Goal: Contribute content: Contribute content

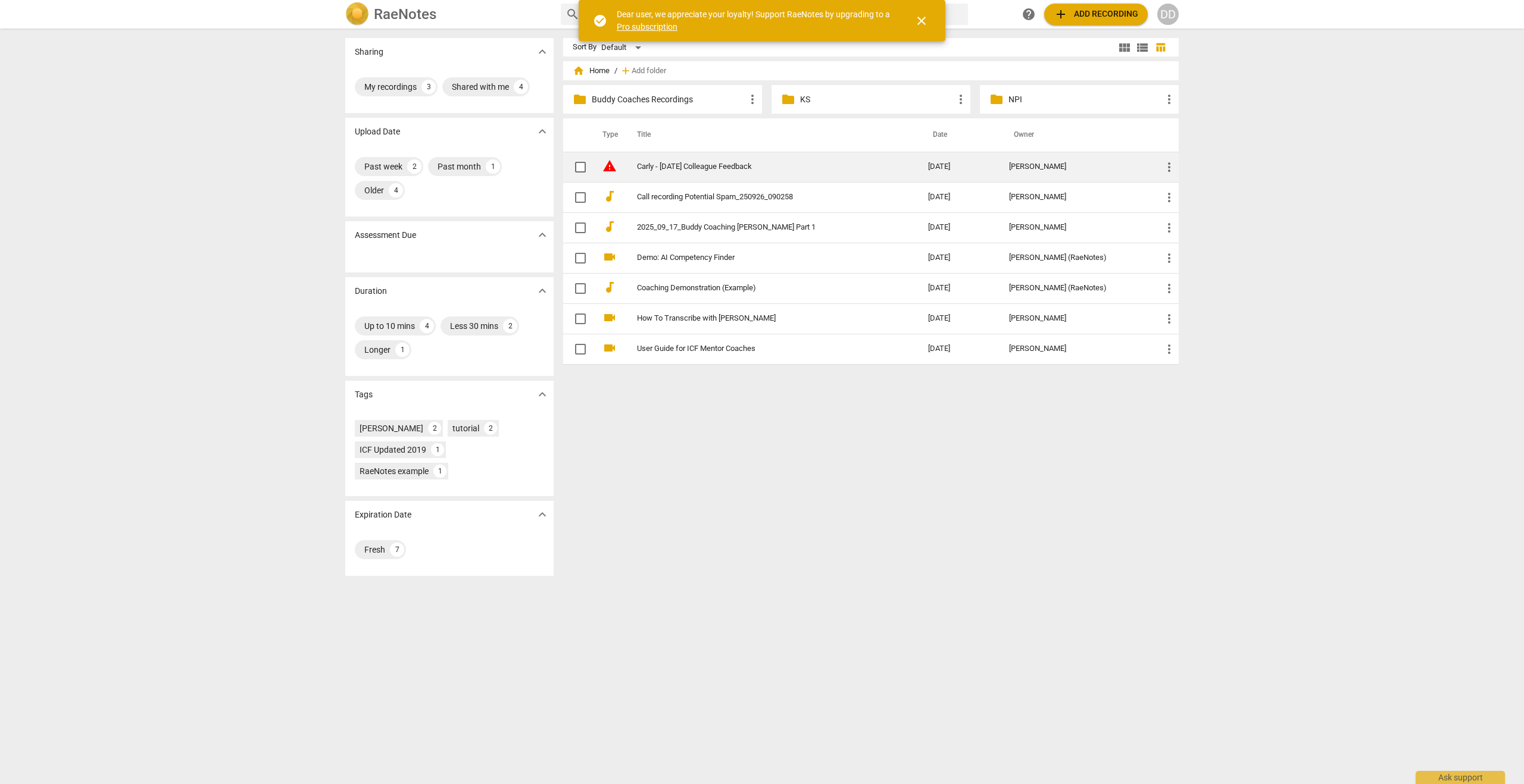
click at [1164, 165] on span "more_vert" at bounding box center [1169, 167] width 14 height 14
click at [1173, 191] on li "Delete" at bounding box center [1183, 196] width 45 height 29
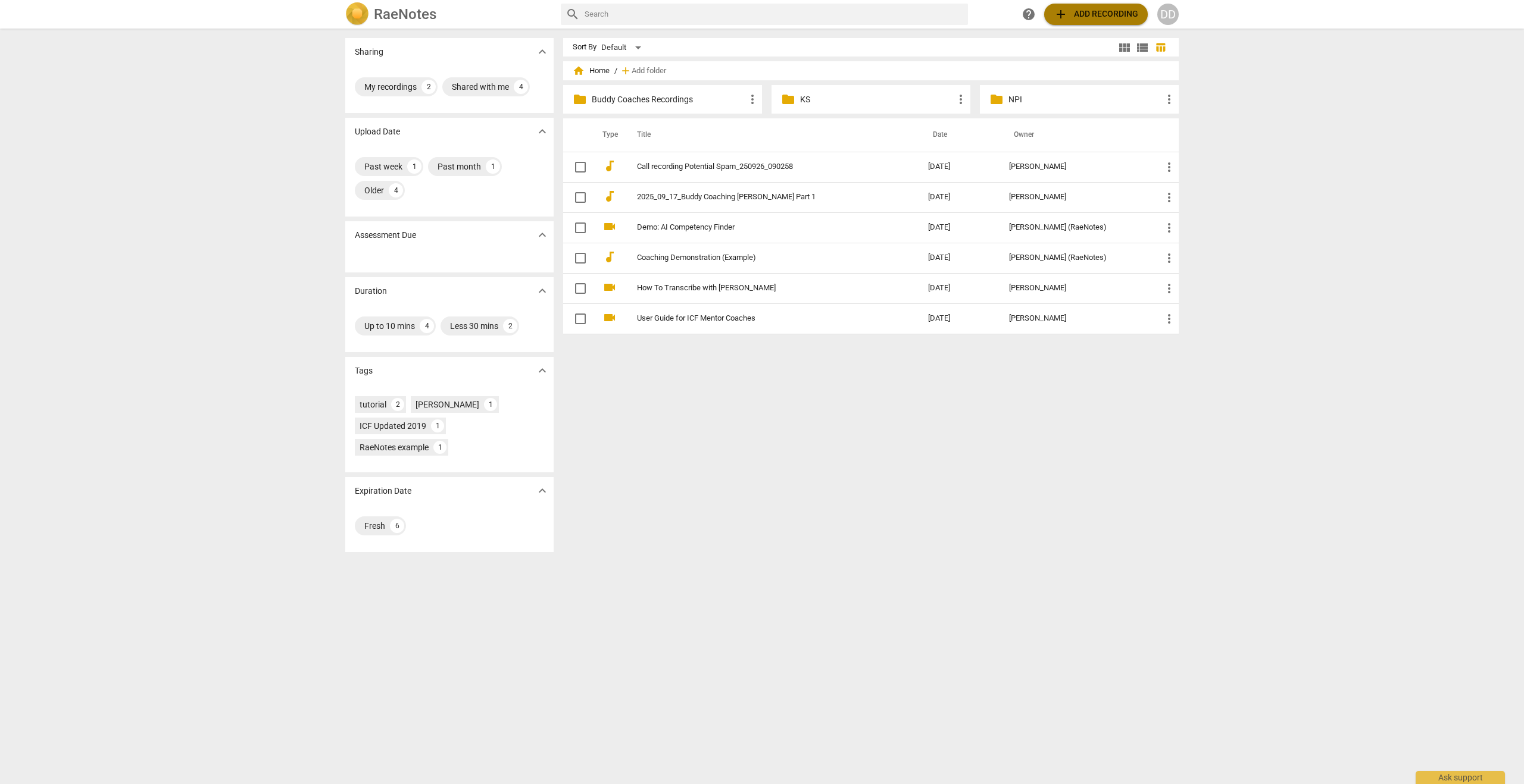
click at [1083, 16] on span "add Add recording" at bounding box center [1096, 14] width 84 height 14
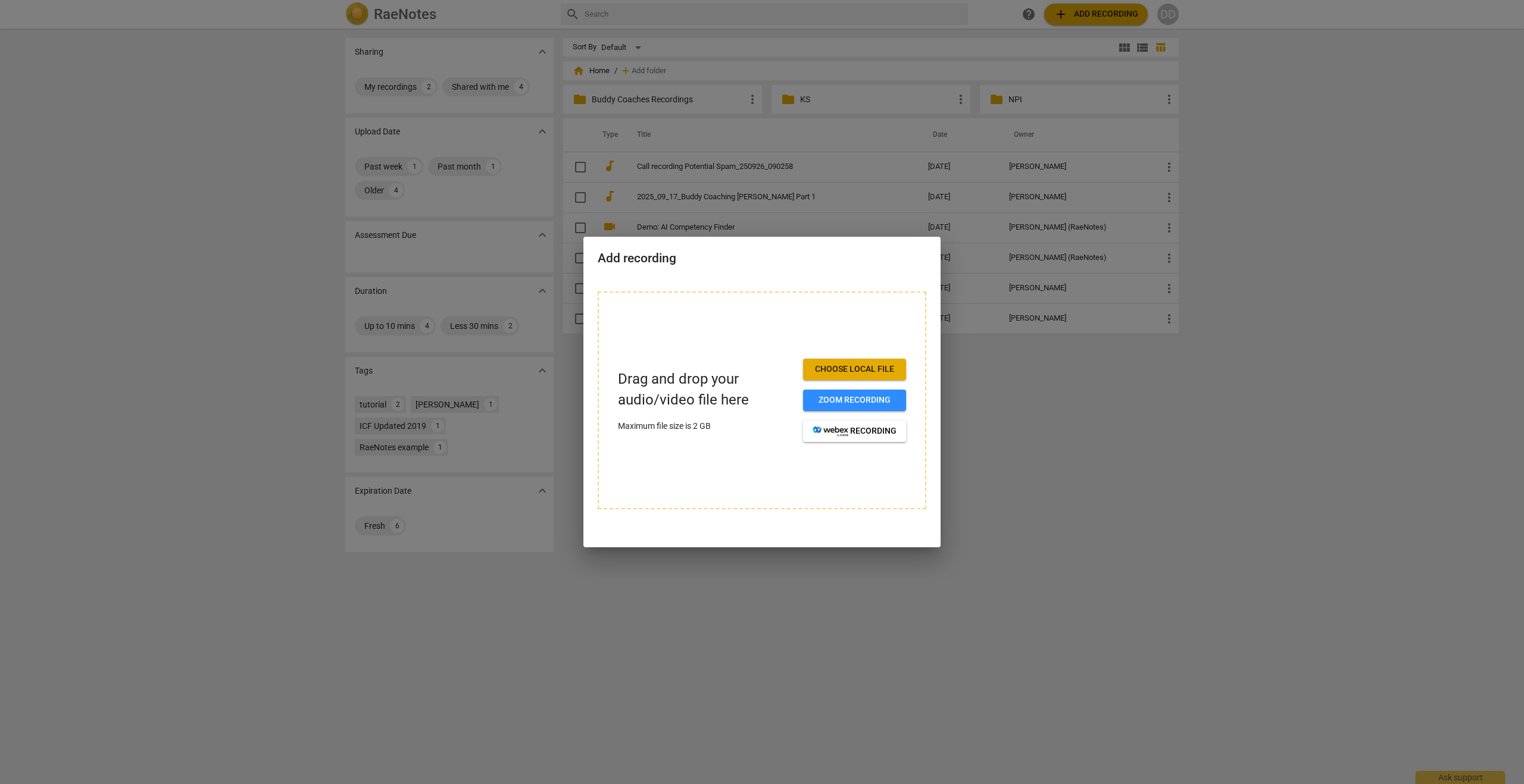
click at [997, 372] on div at bounding box center [762, 392] width 1524 height 784
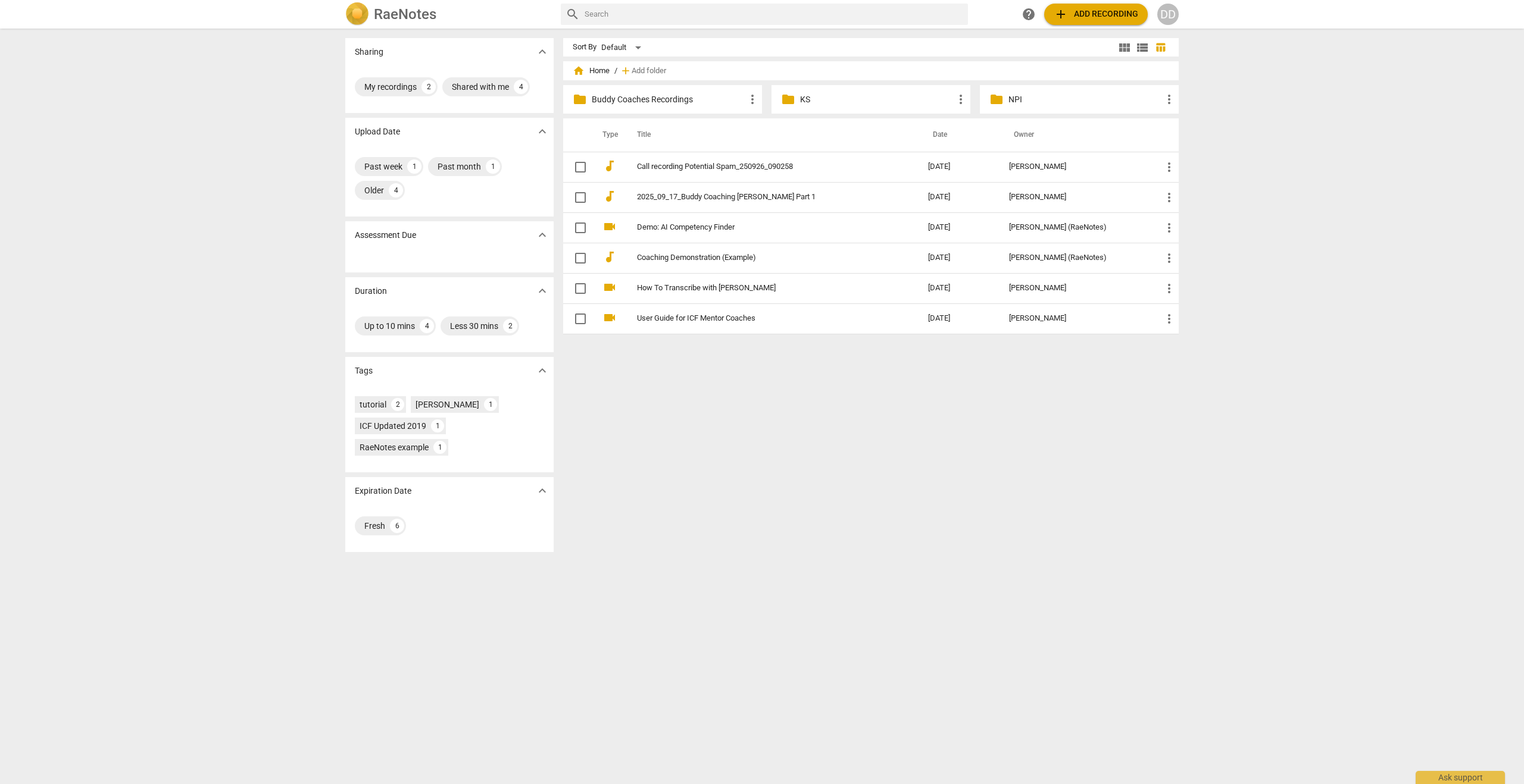
click at [361, 16] on img at bounding box center [357, 14] width 24 height 24
click at [390, 16] on h2 "RaeNotes" at bounding box center [405, 14] width 62 height 17
click at [1011, 99] on p "NPI" at bounding box center [1085, 99] width 154 height 12
click at [591, 70] on span "home Home" at bounding box center [591, 71] width 37 height 12
click at [580, 73] on span "home" at bounding box center [579, 71] width 12 height 12
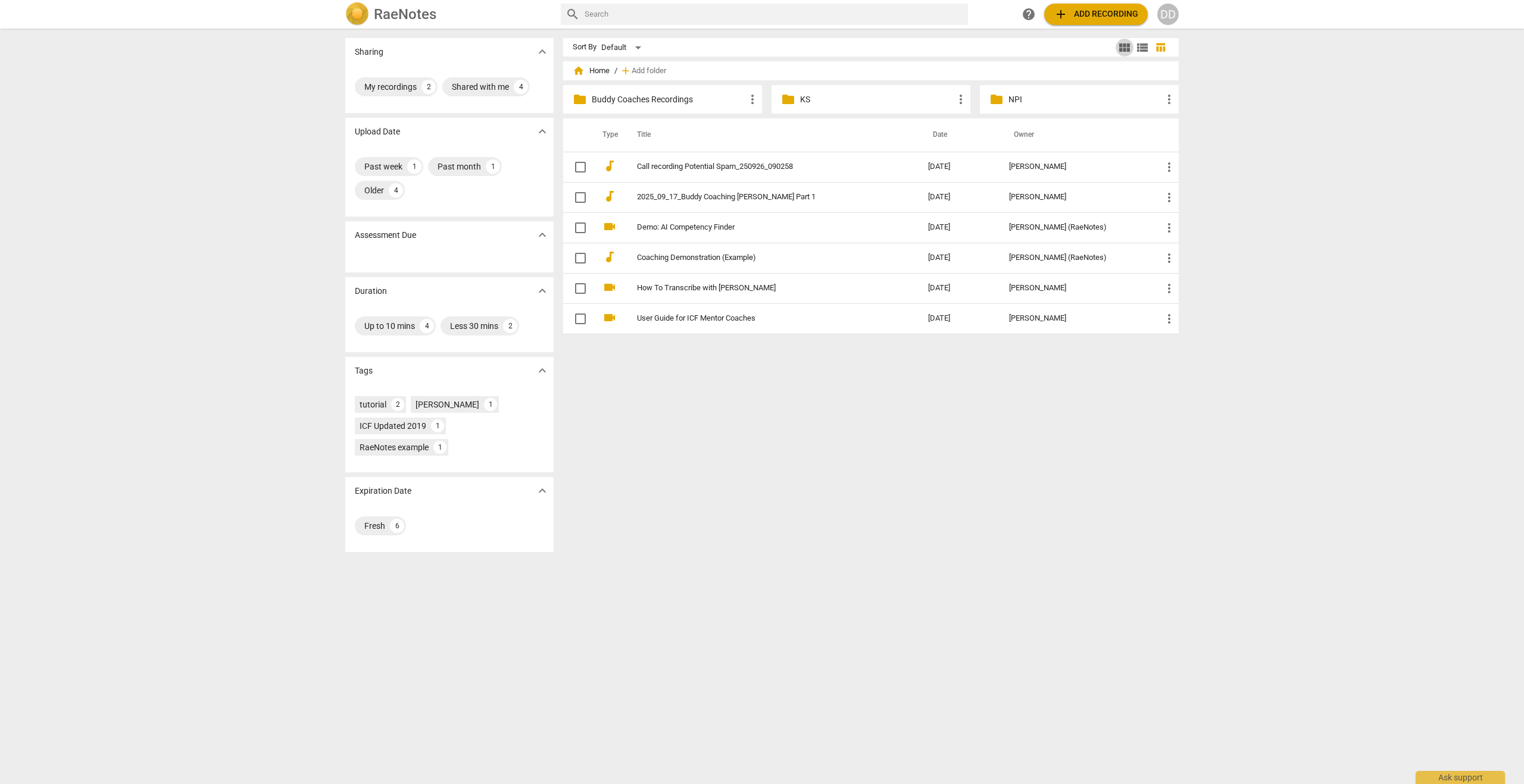
click at [1123, 47] on span "view_module" at bounding box center [1125, 47] width 14 height 14
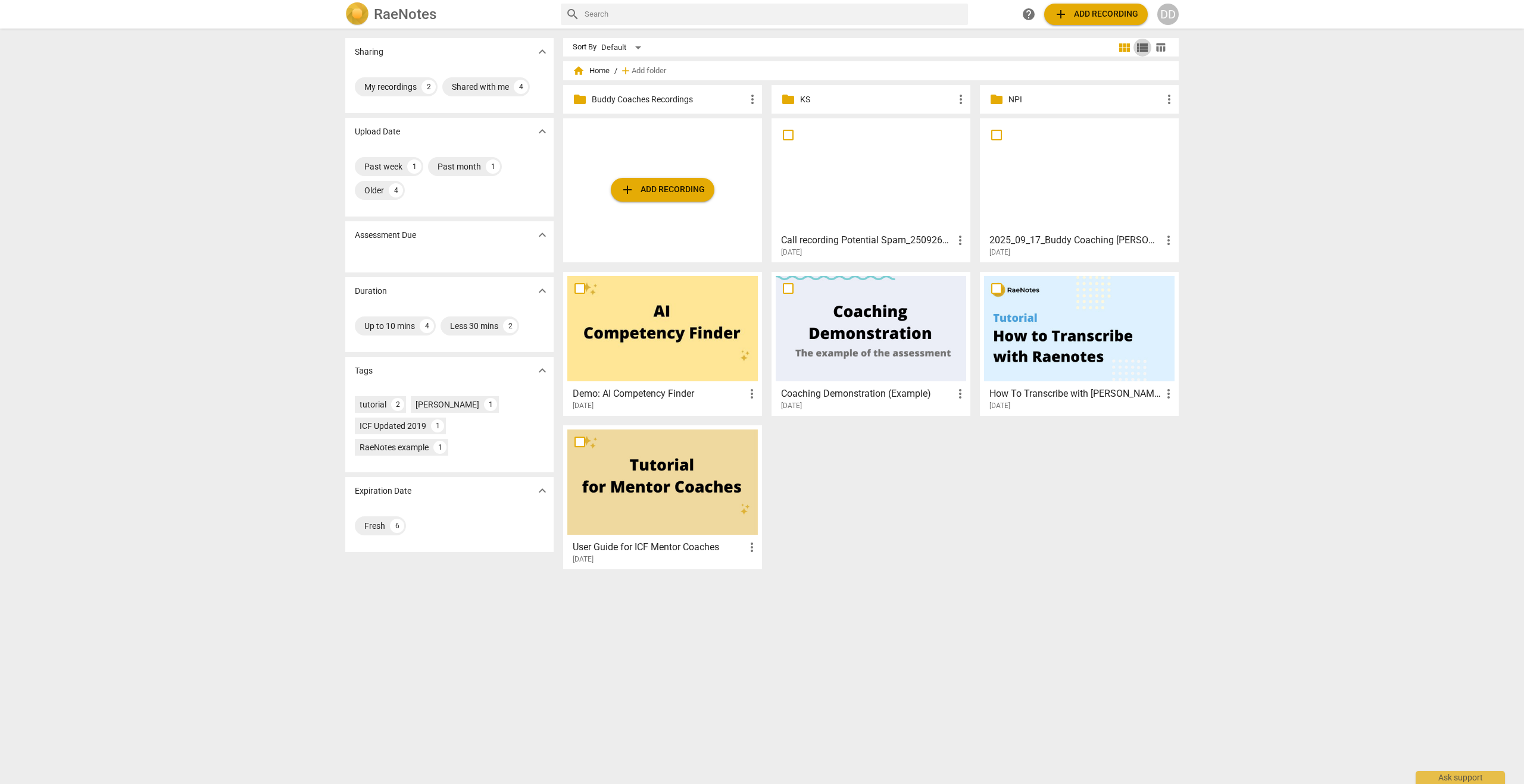
click at [1136, 46] on span "view_list" at bounding box center [1143, 47] width 14 height 14
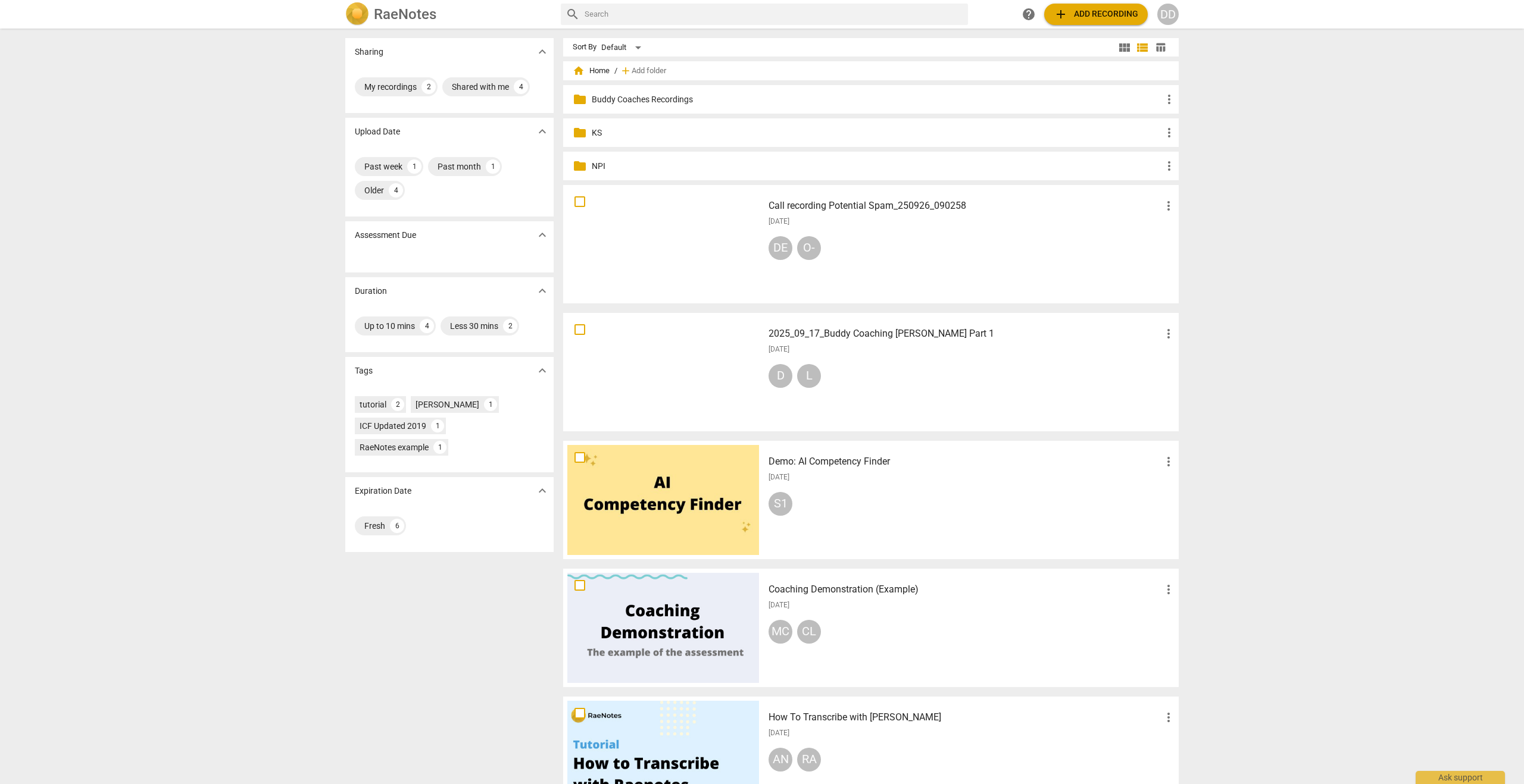
click at [1169, 167] on span "more_vert" at bounding box center [1169, 166] width 14 height 14
click at [1268, 127] on div at bounding box center [762, 392] width 1524 height 784
click at [1091, 18] on span "add Add recording" at bounding box center [1096, 14] width 84 height 14
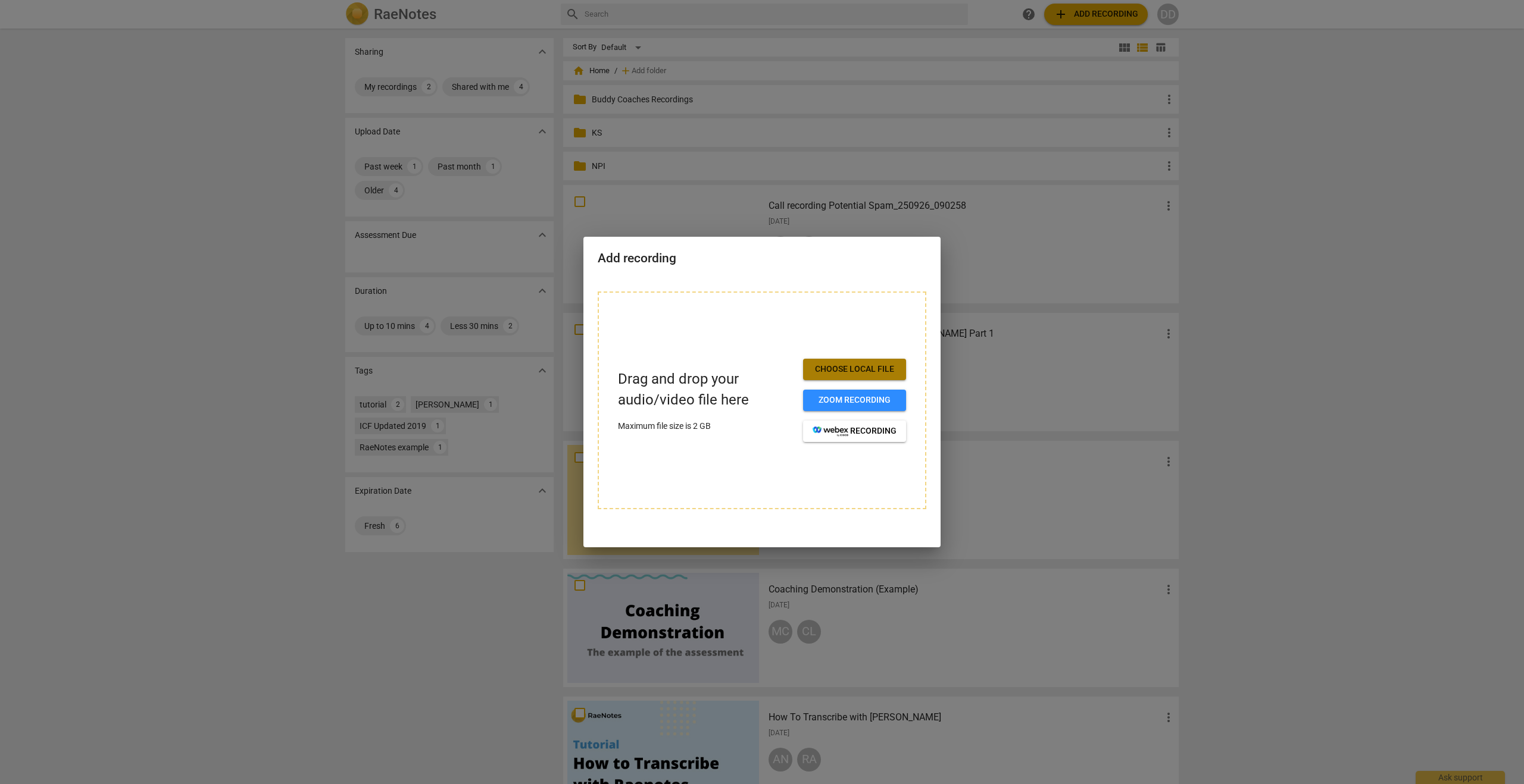
click at [838, 368] on span "Choose local file" at bounding box center [855, 369] width 84 height 12
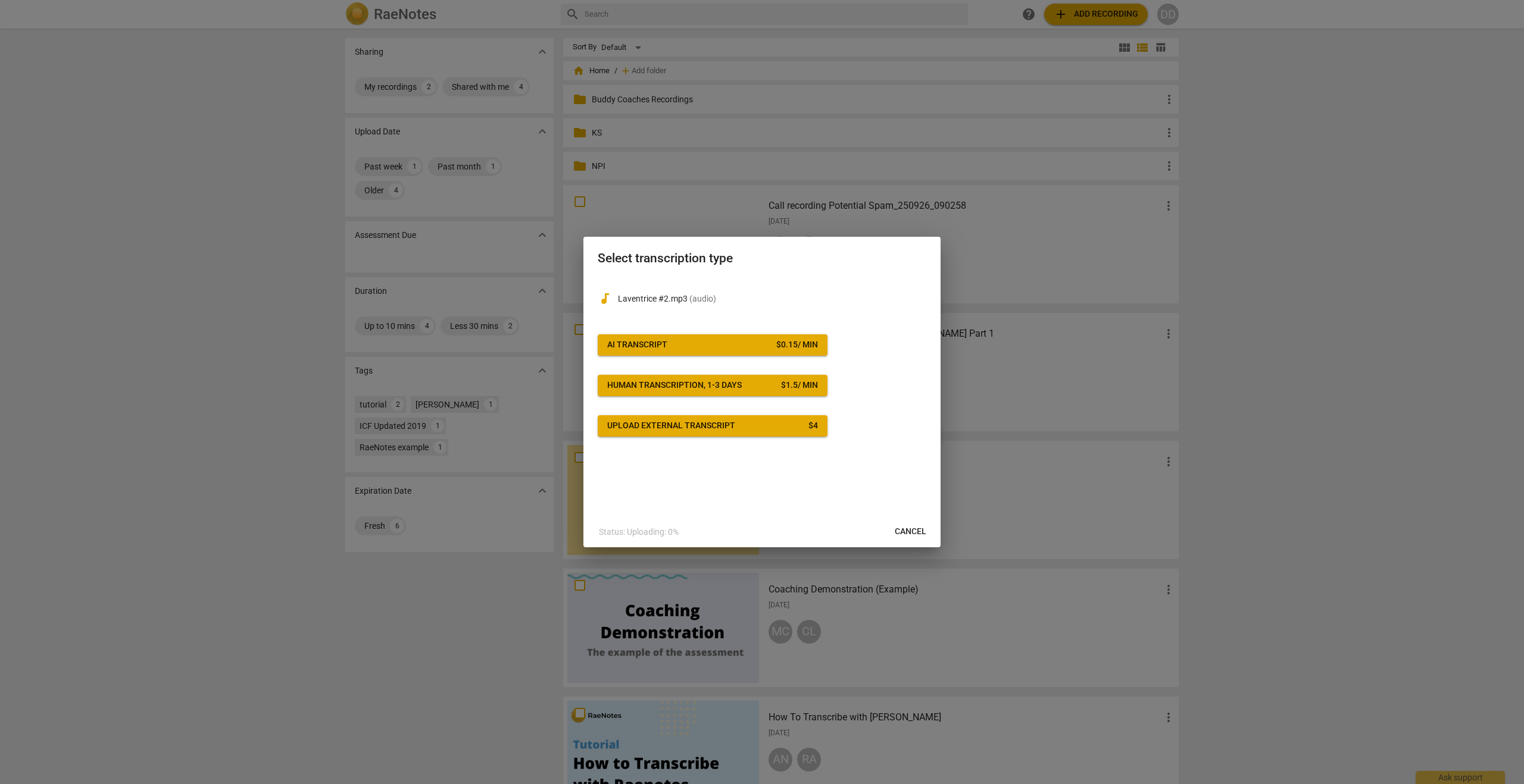
click at [676, 429] on div "Upload external transcript" at bounding box center [671, 426] width 128 height 12
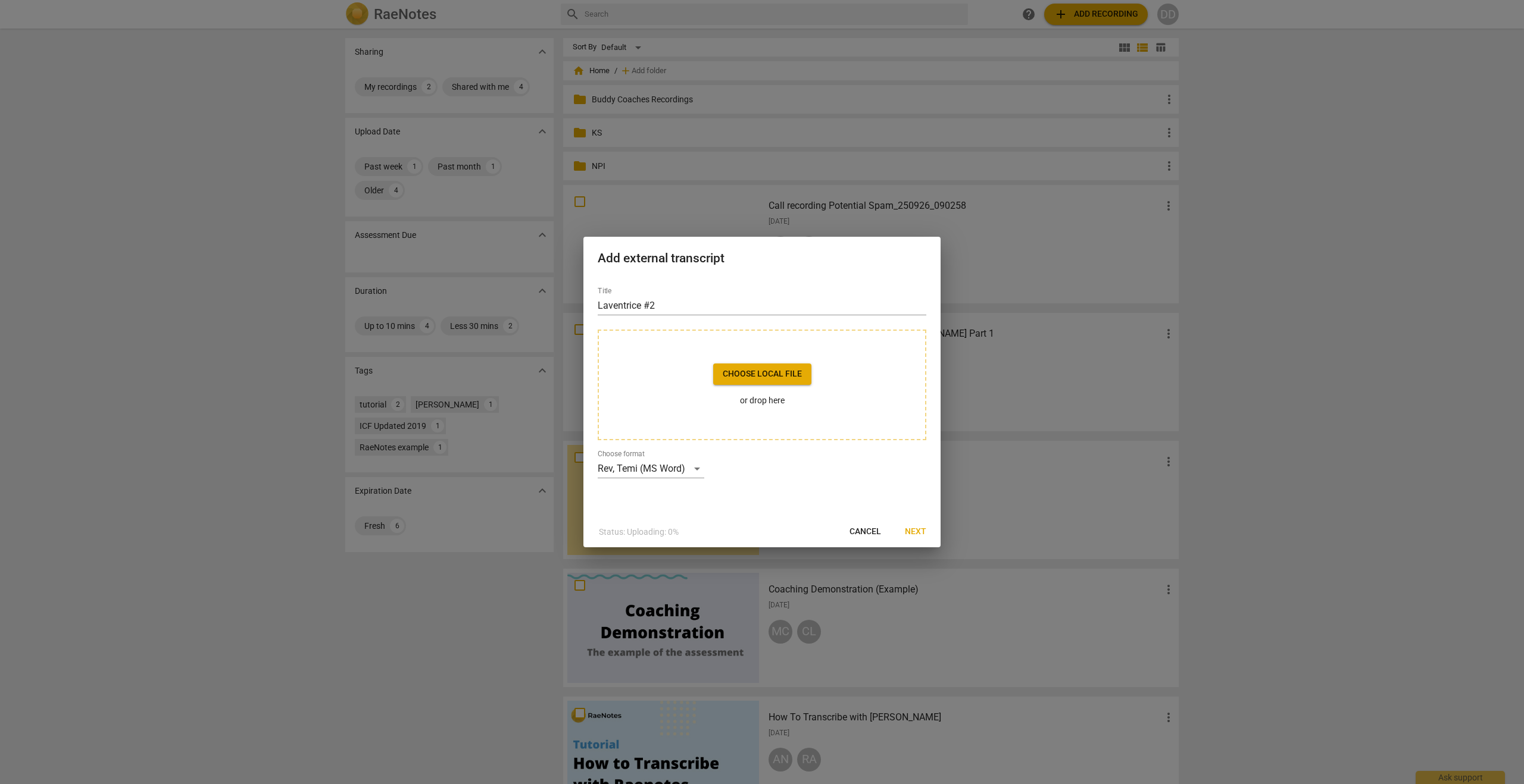
click at [741, 372] on span "Choose local file" at bounding box center [762, 374] width 79 height 12
click at [782, 371] on span "Choose local file" at bounding box center [762, 374] width 79 height 12
click at [775, 371] on span "Choose local file" at bounding box center [762, 374] width 79 height 12
click at [912, 531] on span "Next" at bounding box center [916, 532] width 21 height 12
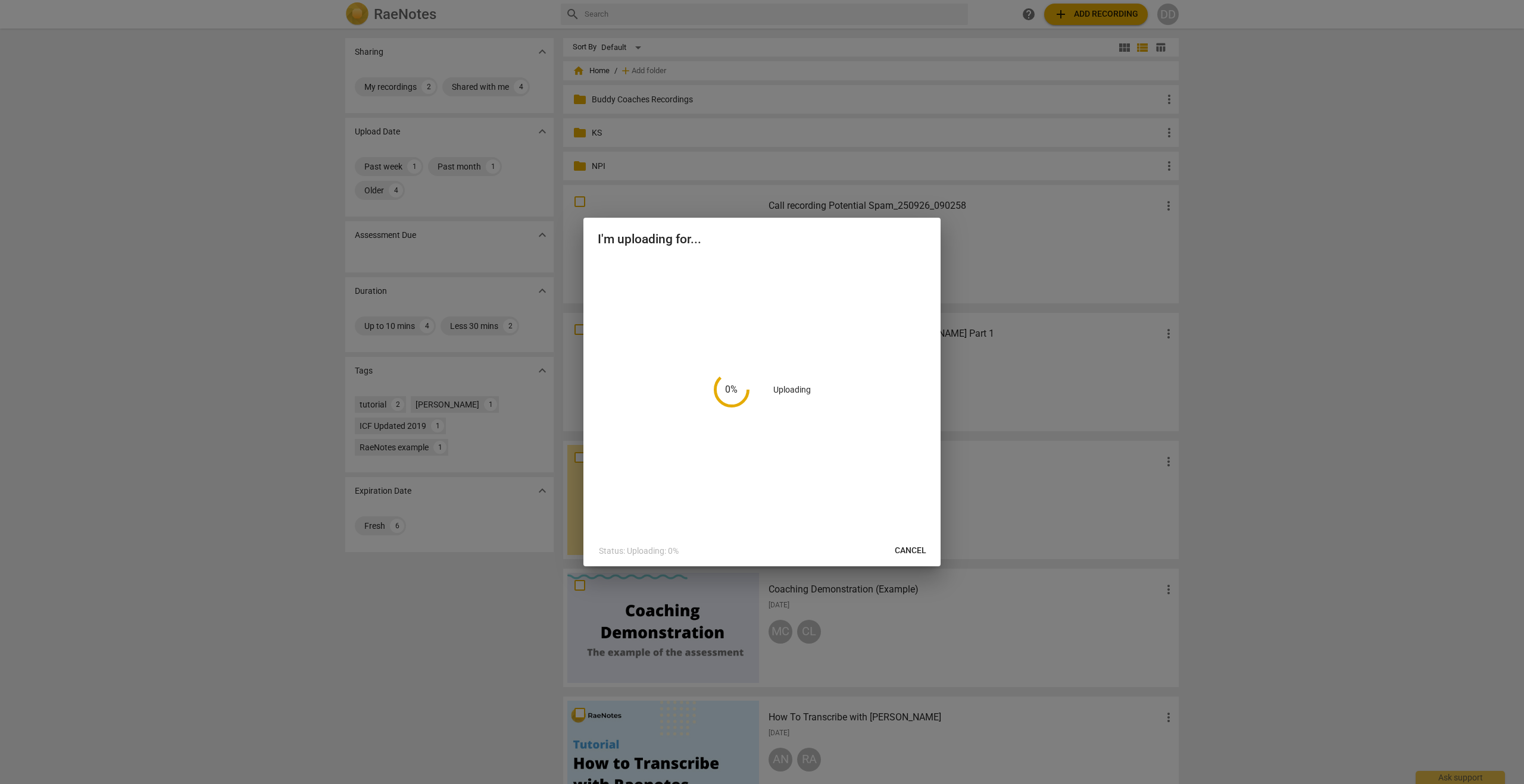
click at [914, 550] on span "Cancel" at bounding box center [910, 551] width 32 height 12
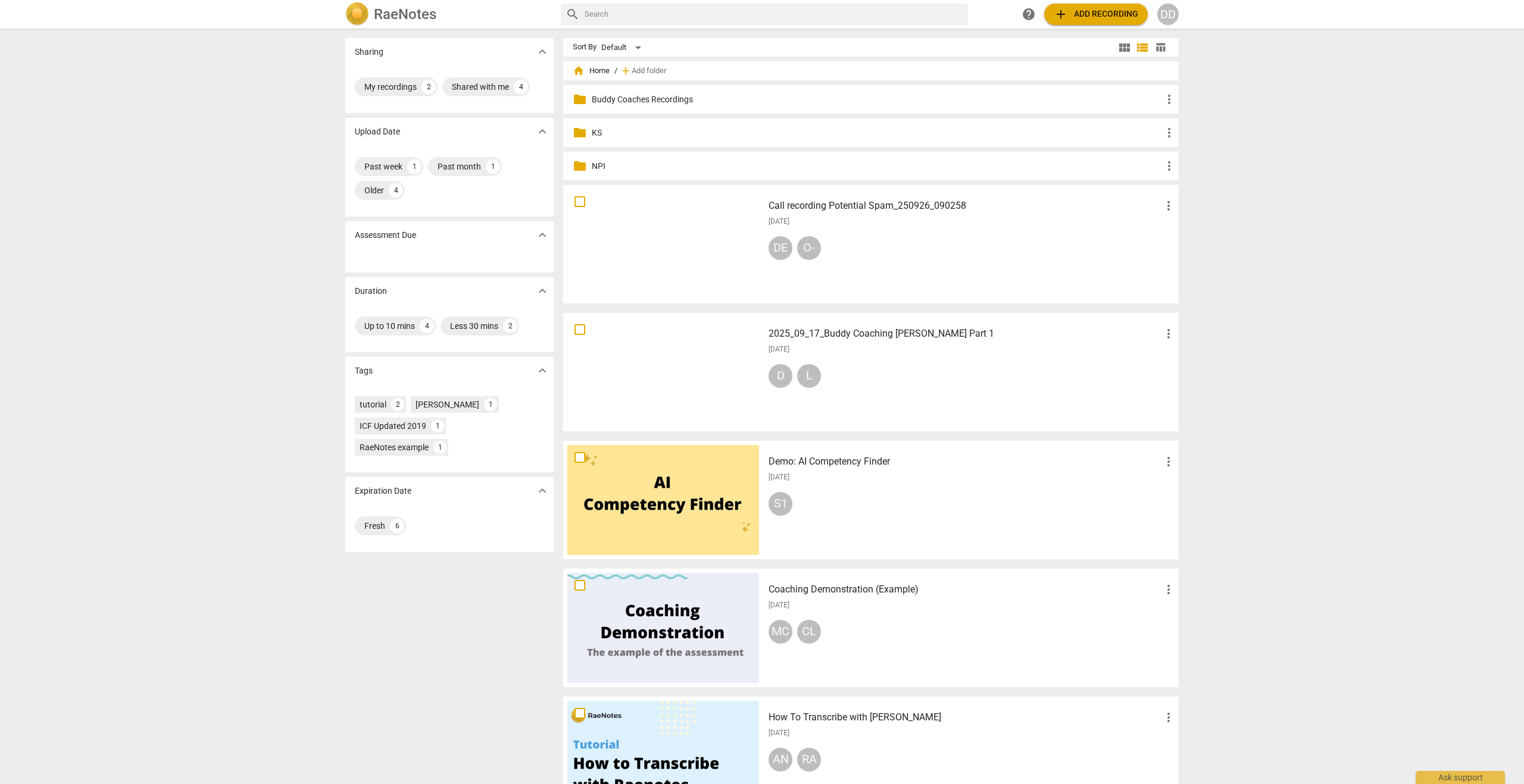
click at [1093, 14] on span "add Add recording" at bounding box center [1096, 14] width 84 height 14
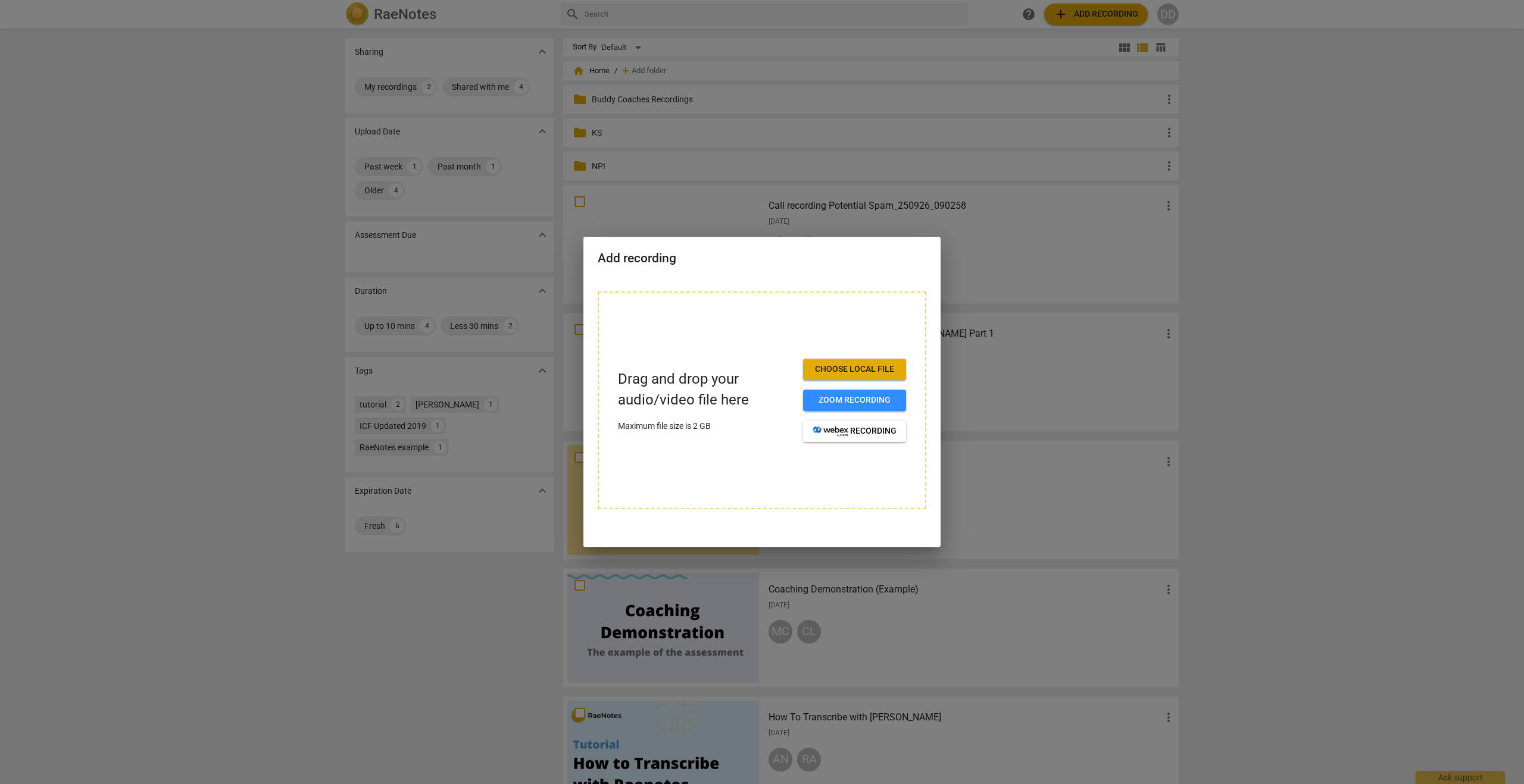
click at [851, 371] on span "Choose local file" at bounding box center [855, 369] width 84 height 12
click at [856, 369] on span "Choose local file" at bounding box center [855, 369] width 84 height 12
click at [852, 365] on span "Choose local file" at bounding box center [855, 369] width 84 height 12
click at [1005, 248] on div at bounding box center [762, 392] width 1524 height 784
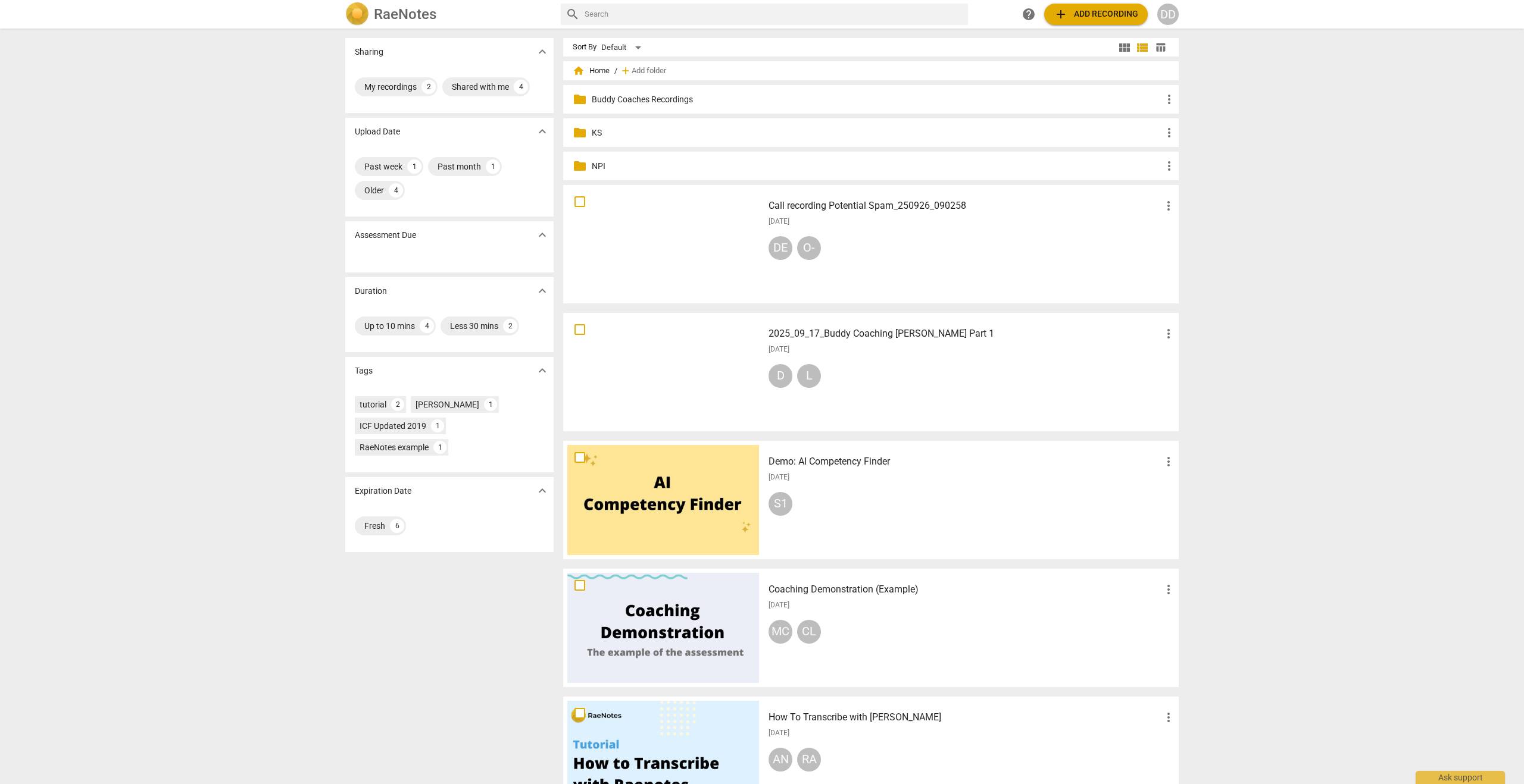
click at [595, 167] on p "NPI" at bounding box center [877, 166] width 570 height 12
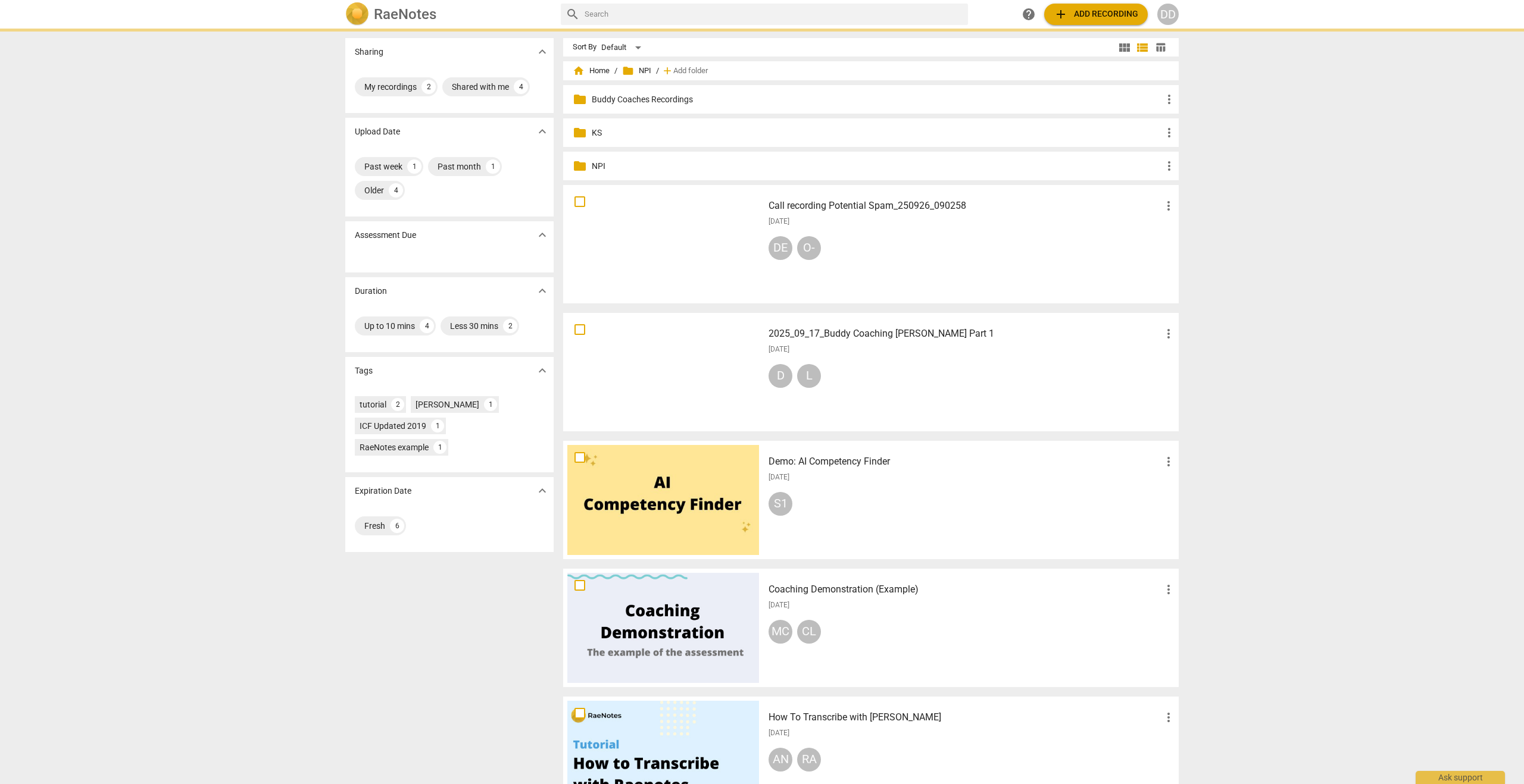
click at [595, 167] on p "NPI" at bounding box center [877, 166] width 570 height 12
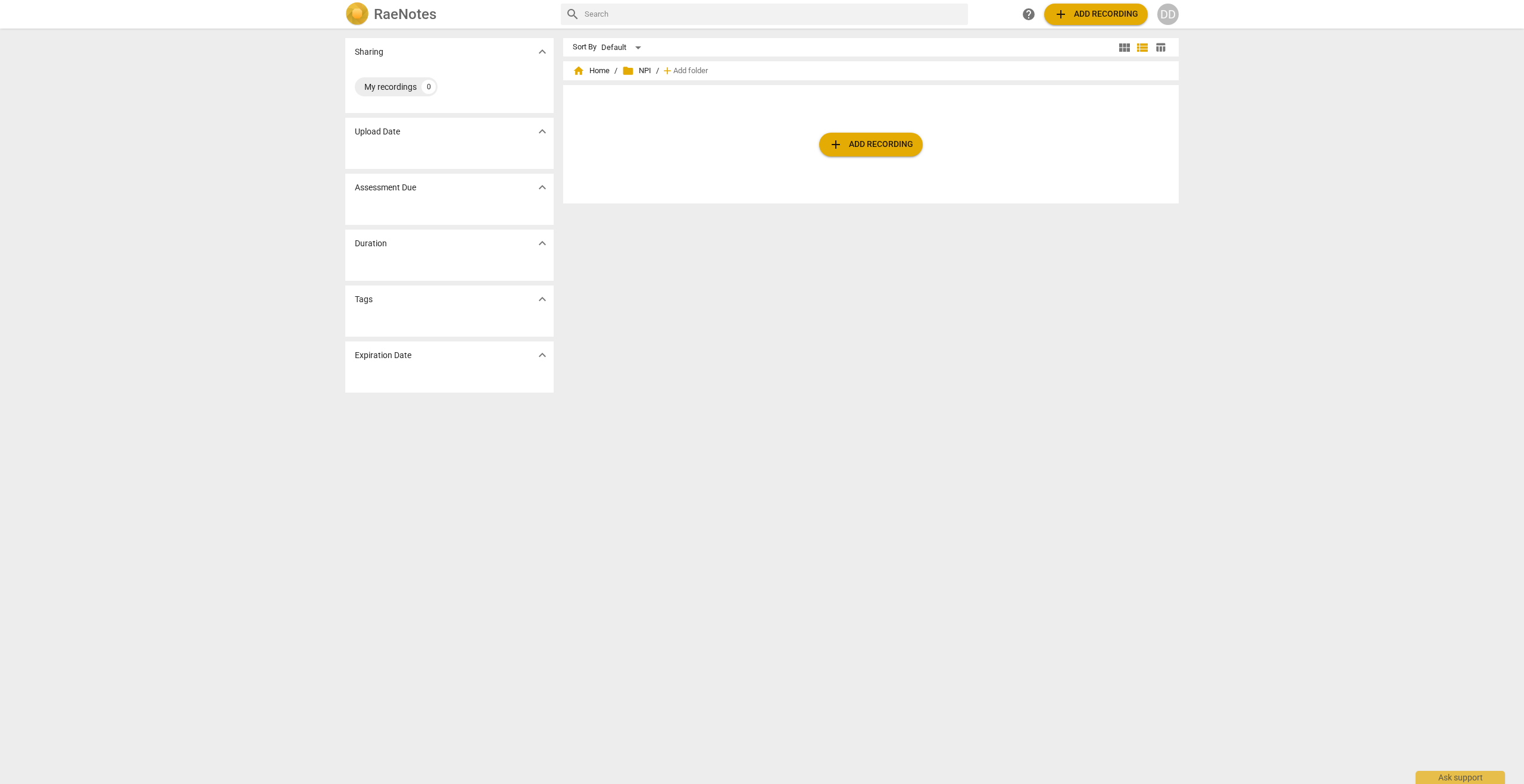
click at [855, 140] on span "add Add recording" at bounding box center [871, 145] width 84 height 14
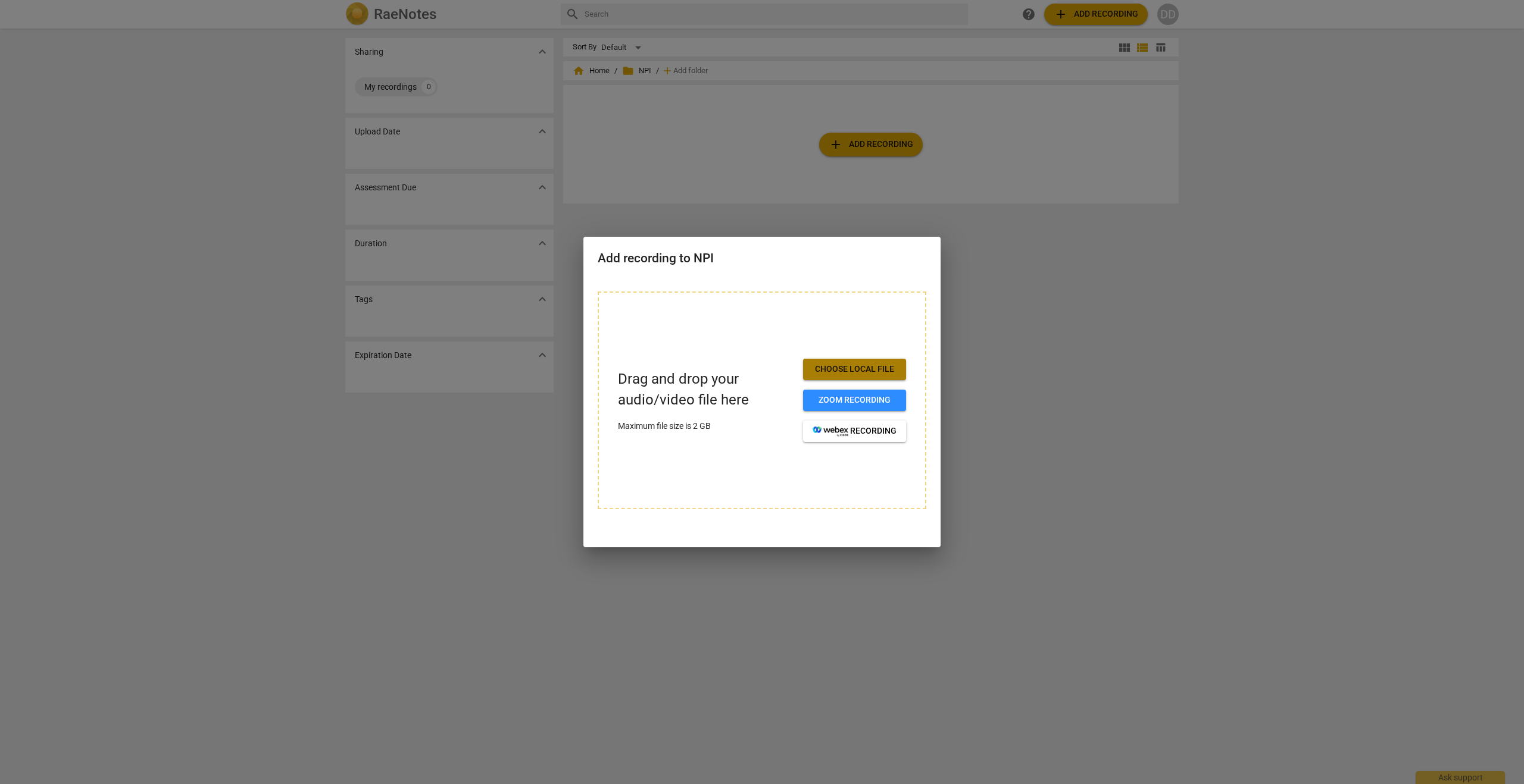
click at [862, 367] on span "Choose local file" at bounding box center [855, 369] width 84 height 12
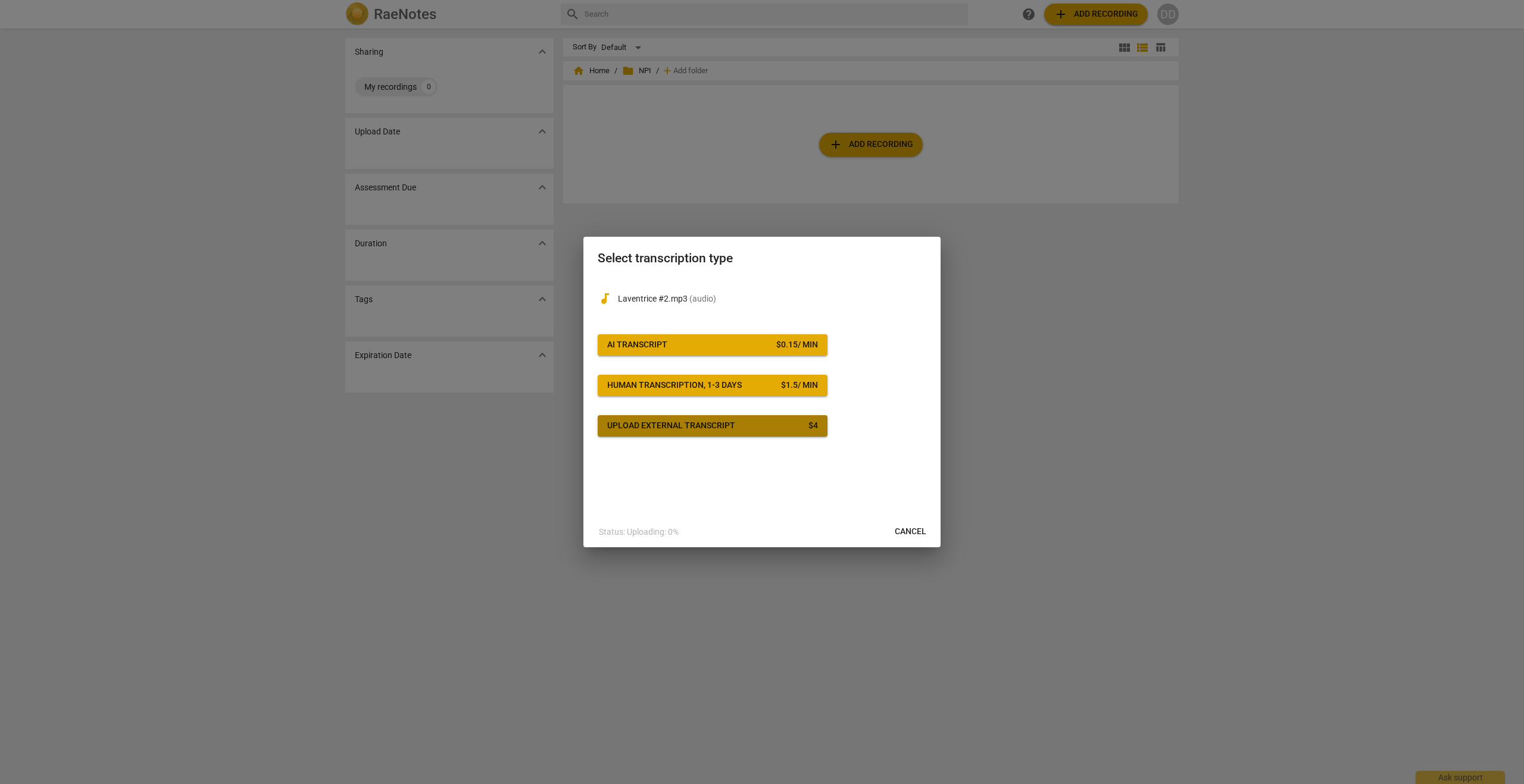
click at [666, 425] on div "Upload external transcript" at bounding box center [671, 426] width 128 height 12
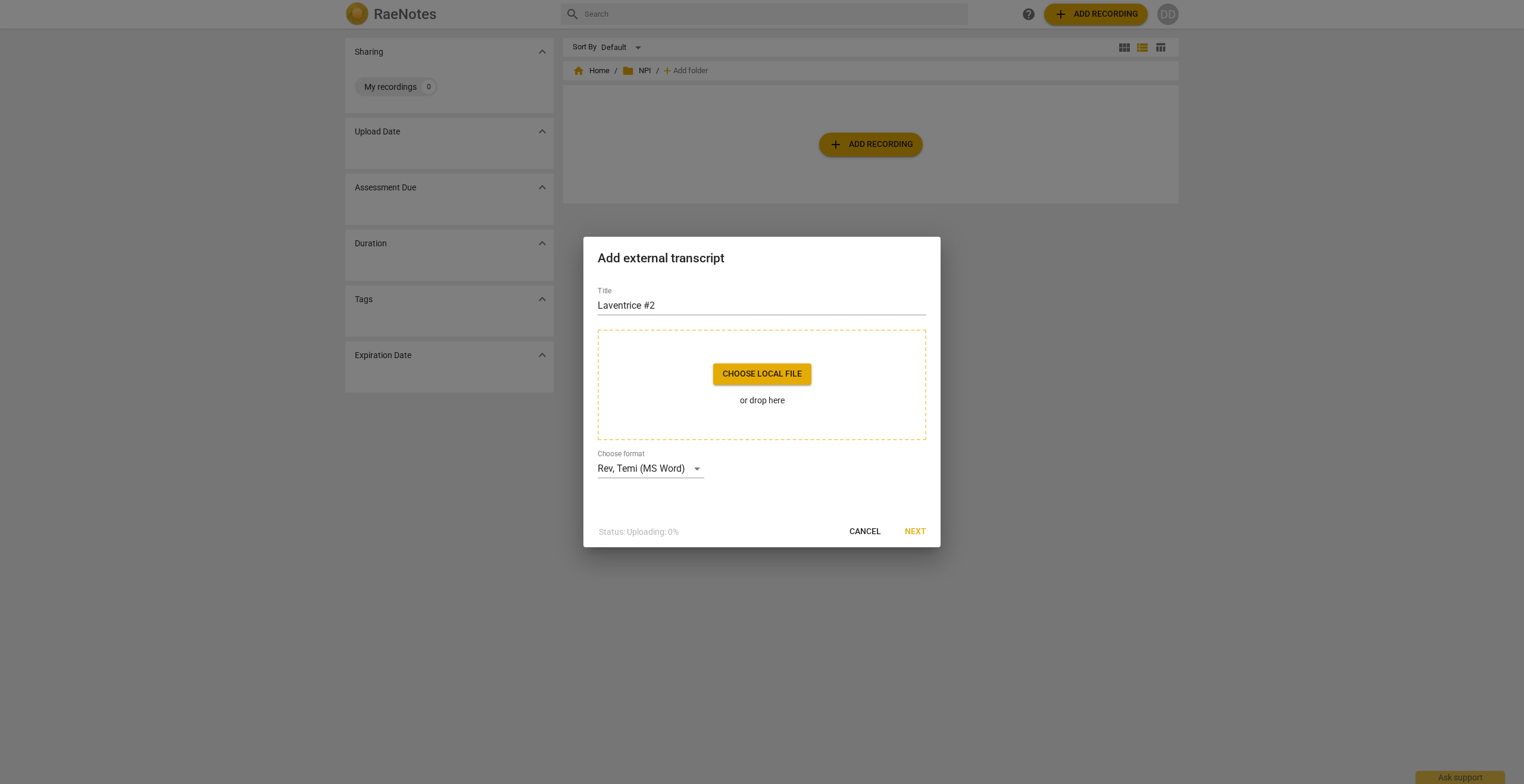
click at [751, 378] on span "Choose local file" at bounding box center [762, 374] width 79 height 12
click at [694, 469] on div "Rev, Temi (MS Word)" at bounding box center [651, 469] width 106 height 19
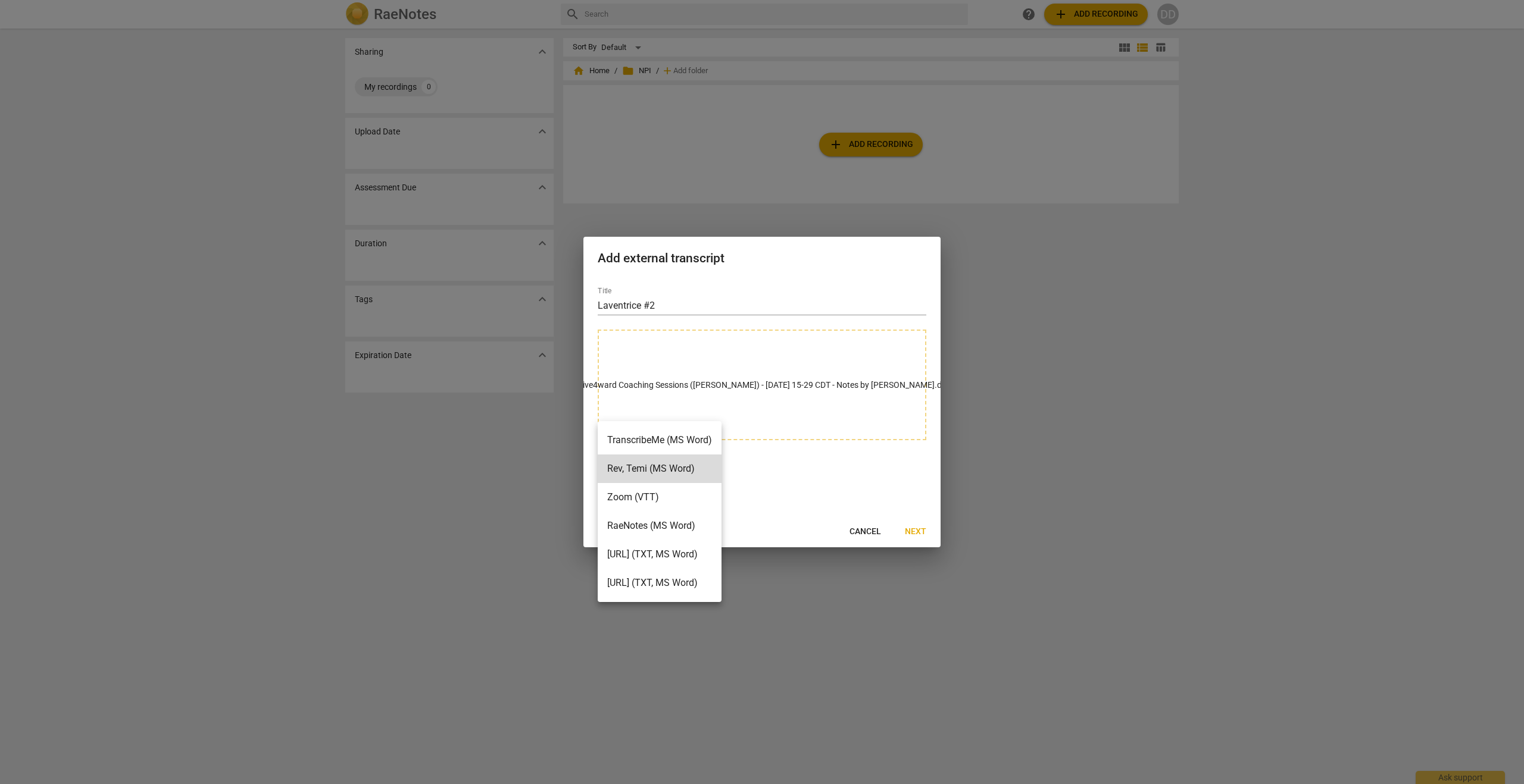
click at [805, 466] on div at bounding box center [762, 392] width 1524 height 784
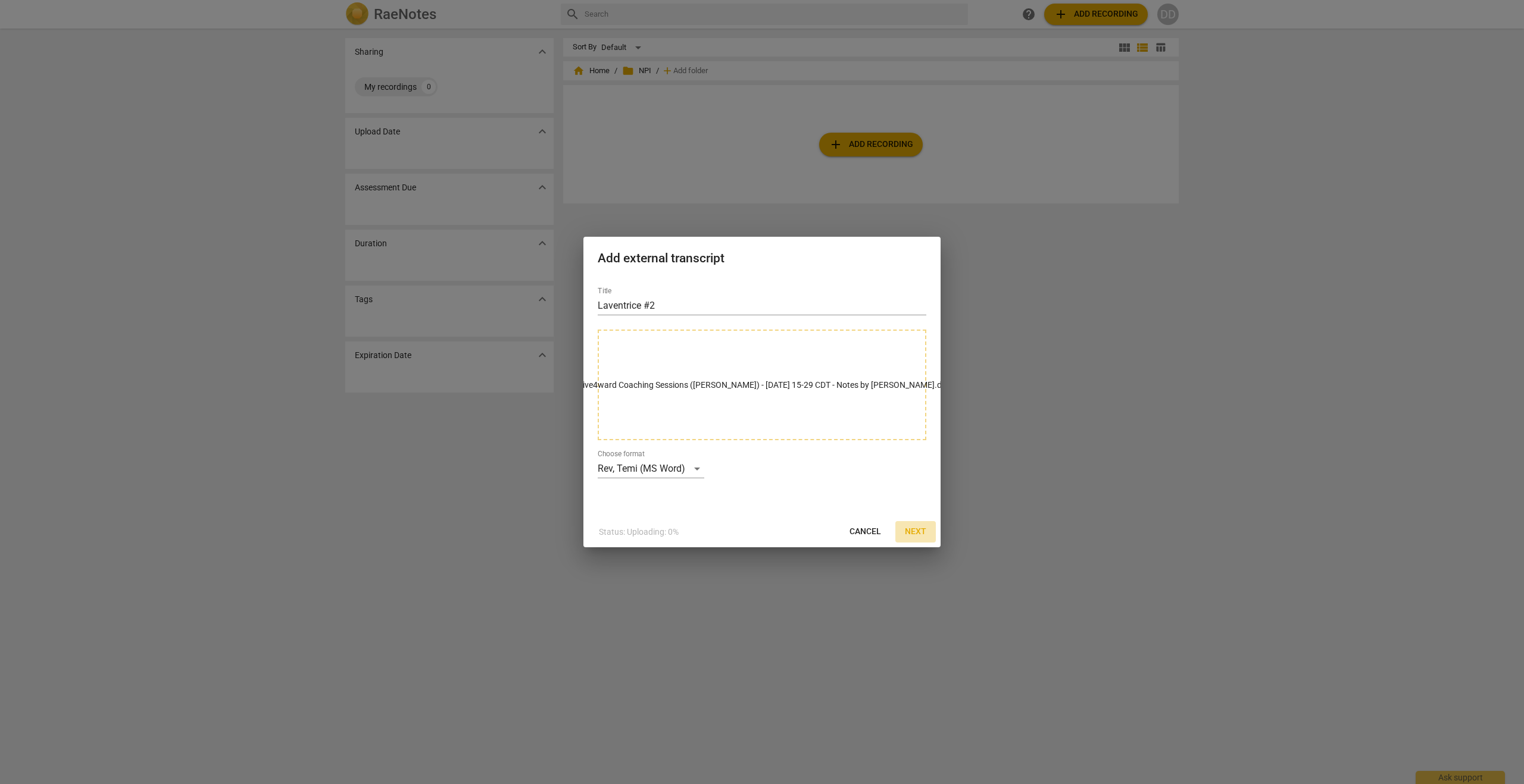
click at [920, 530] on span "Next" at bounding box center [916, 532] width 21 height 12
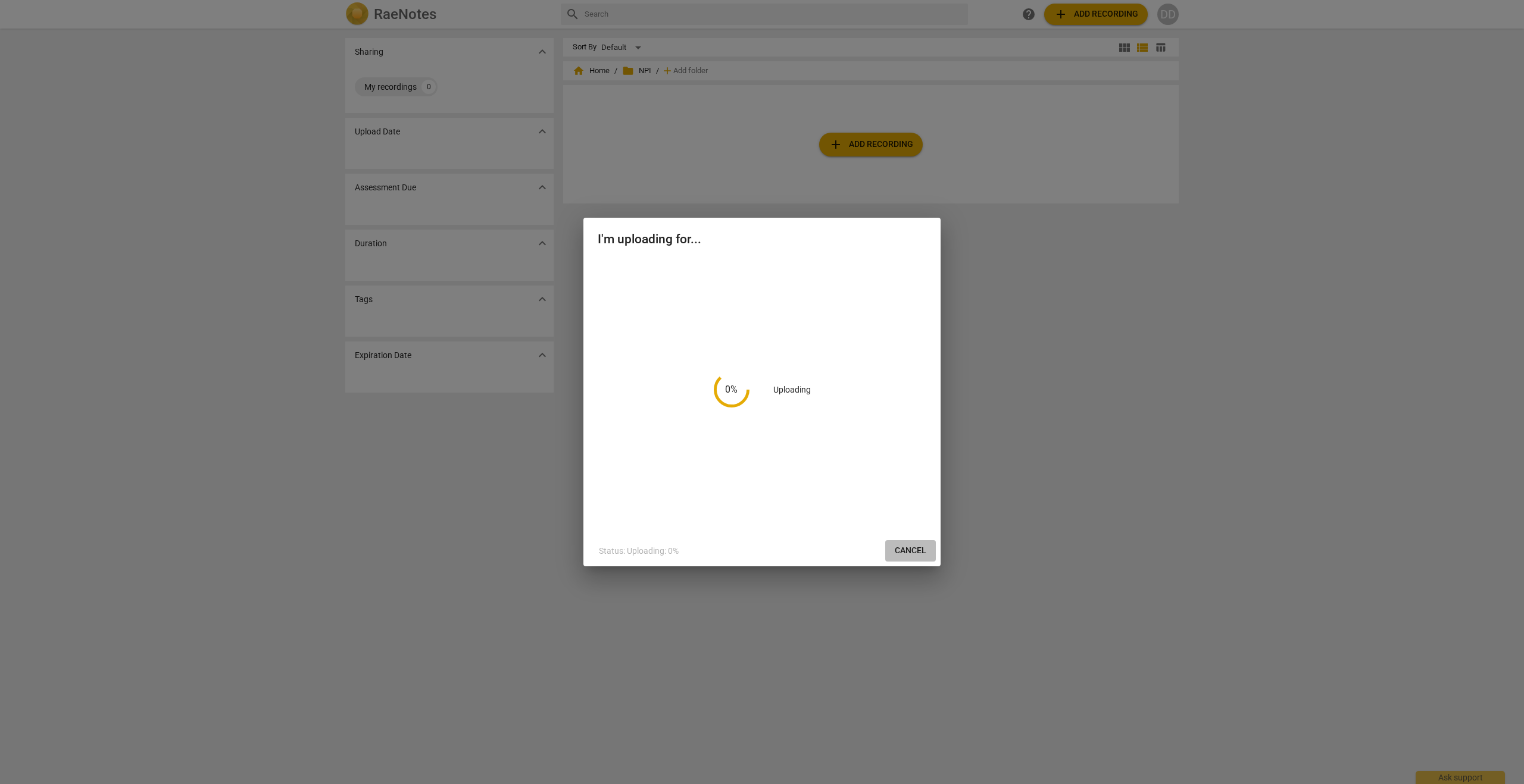
click at [910, 554] on span "Cancel" at bounding box center [910, 551] width 32 height 12
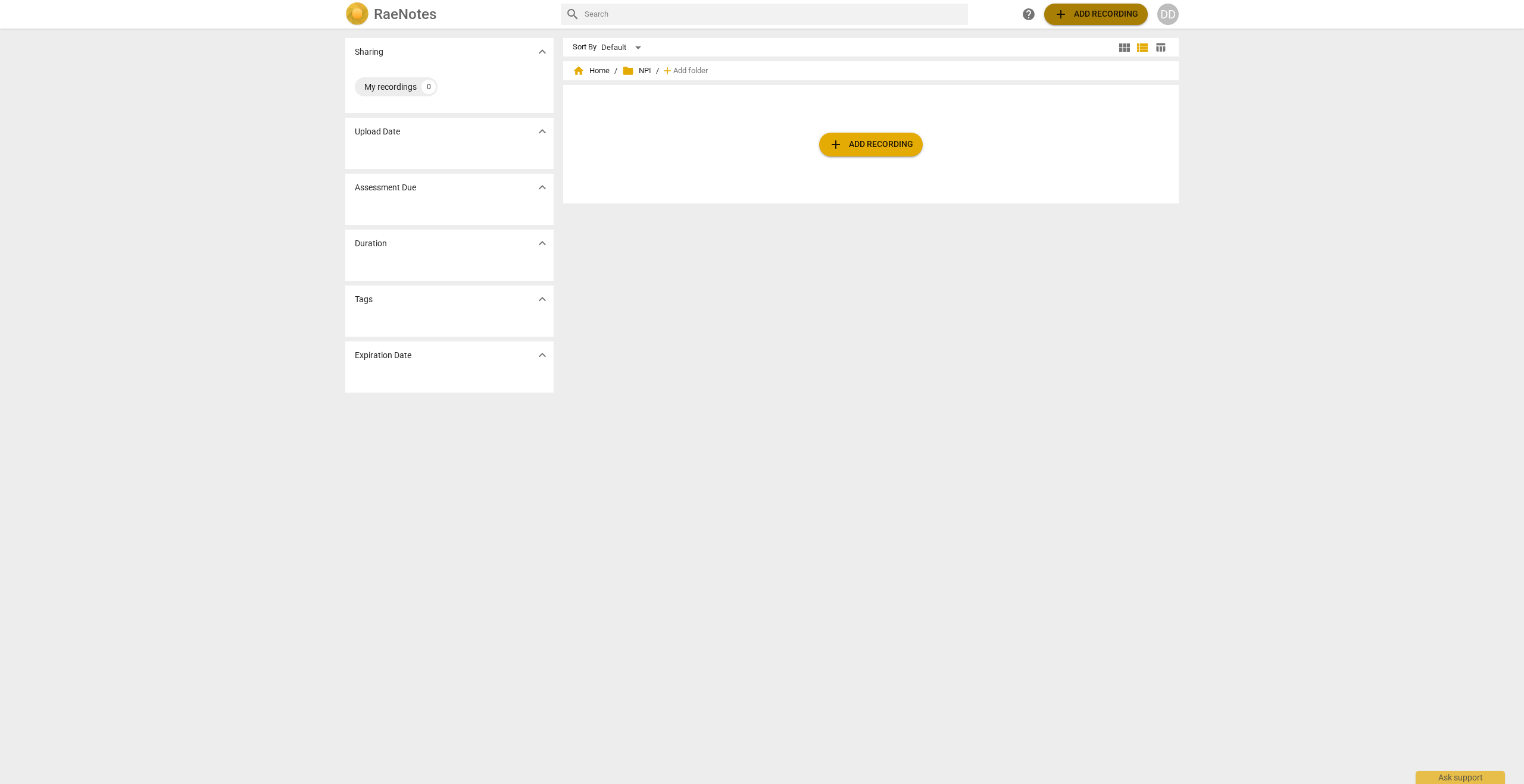
click at [1093, 16] on span "add Add recording" at bounding box center [1096, 14] width 84 height 14
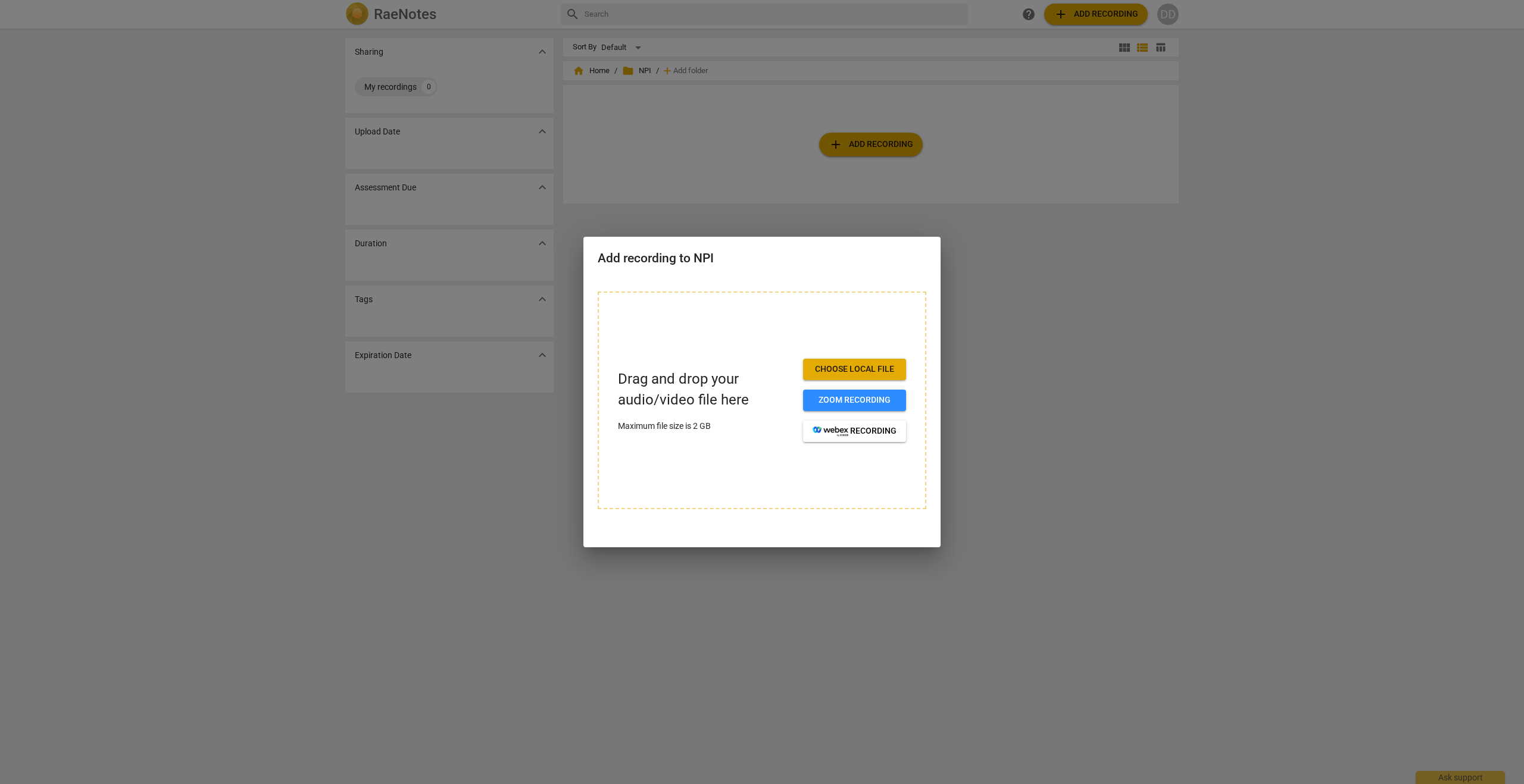
click at [845, 363] on span "Choose local file" at bounding box center [855, 369] width 84 height 12
click at [1032, 295] on div at bounding box center [762, 392] width 1524 height 784
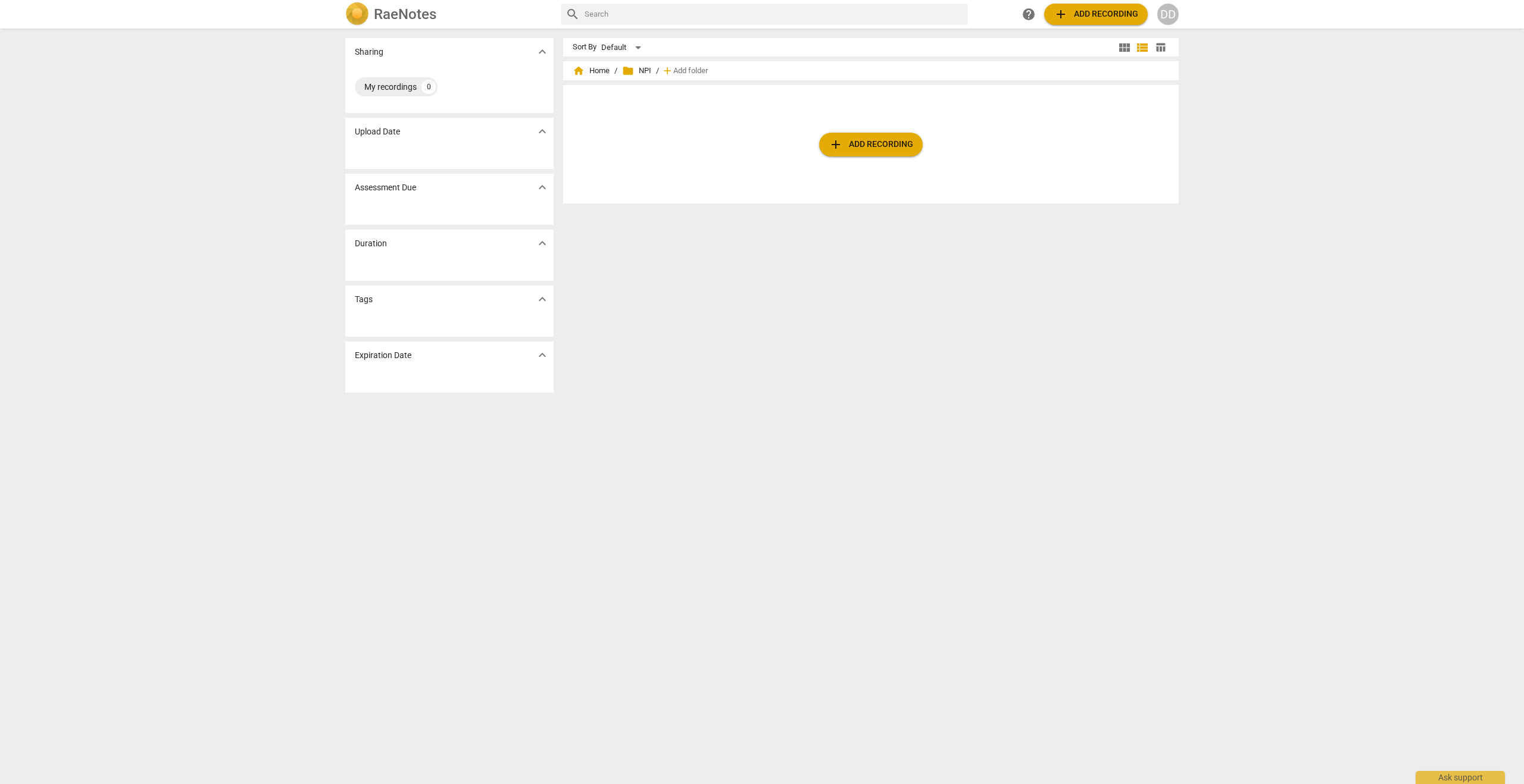
click at [636, 73] on span "folder NPI" at bounding box center [636, 71] width 29 height 12
click at [636, 69] on span "folder NPI" at bounding box center [636, 71] width 29 height 12
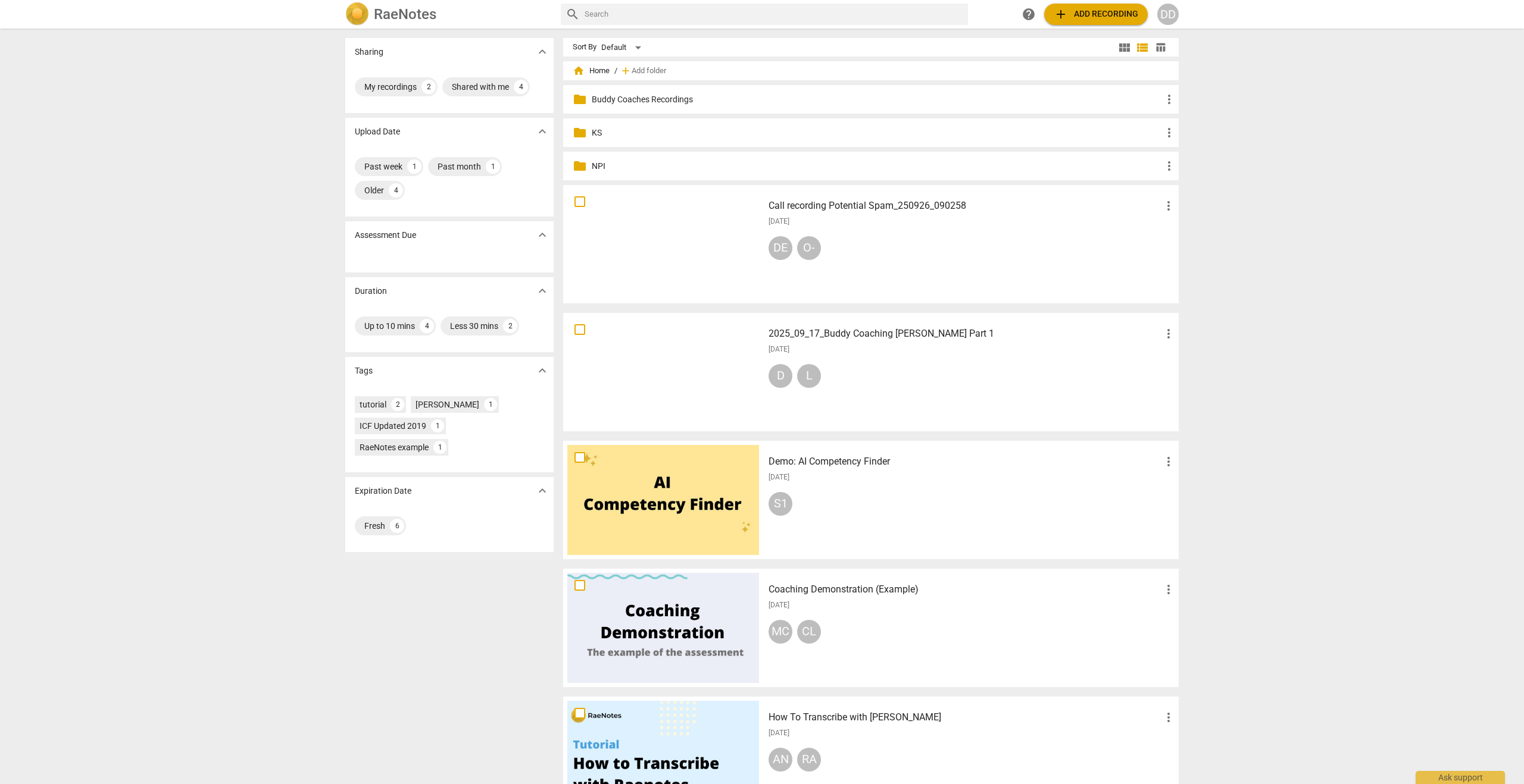
click at [595, 164] on p "NPI" at bounding box center [877, 166] width 570 height 12
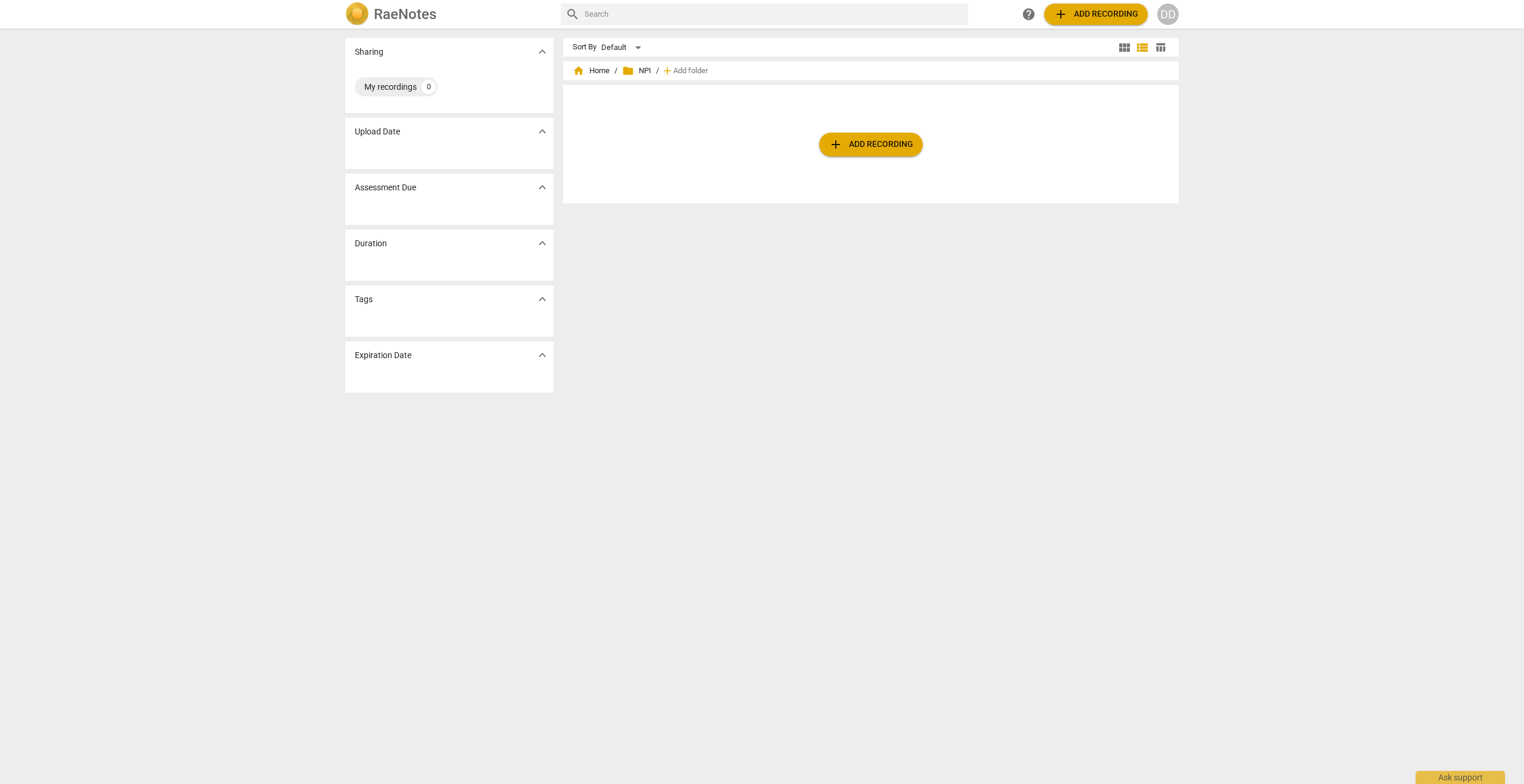
click at [881, 145] on span "add Add recording" at bounding box center [871, 145] width 84 height 14
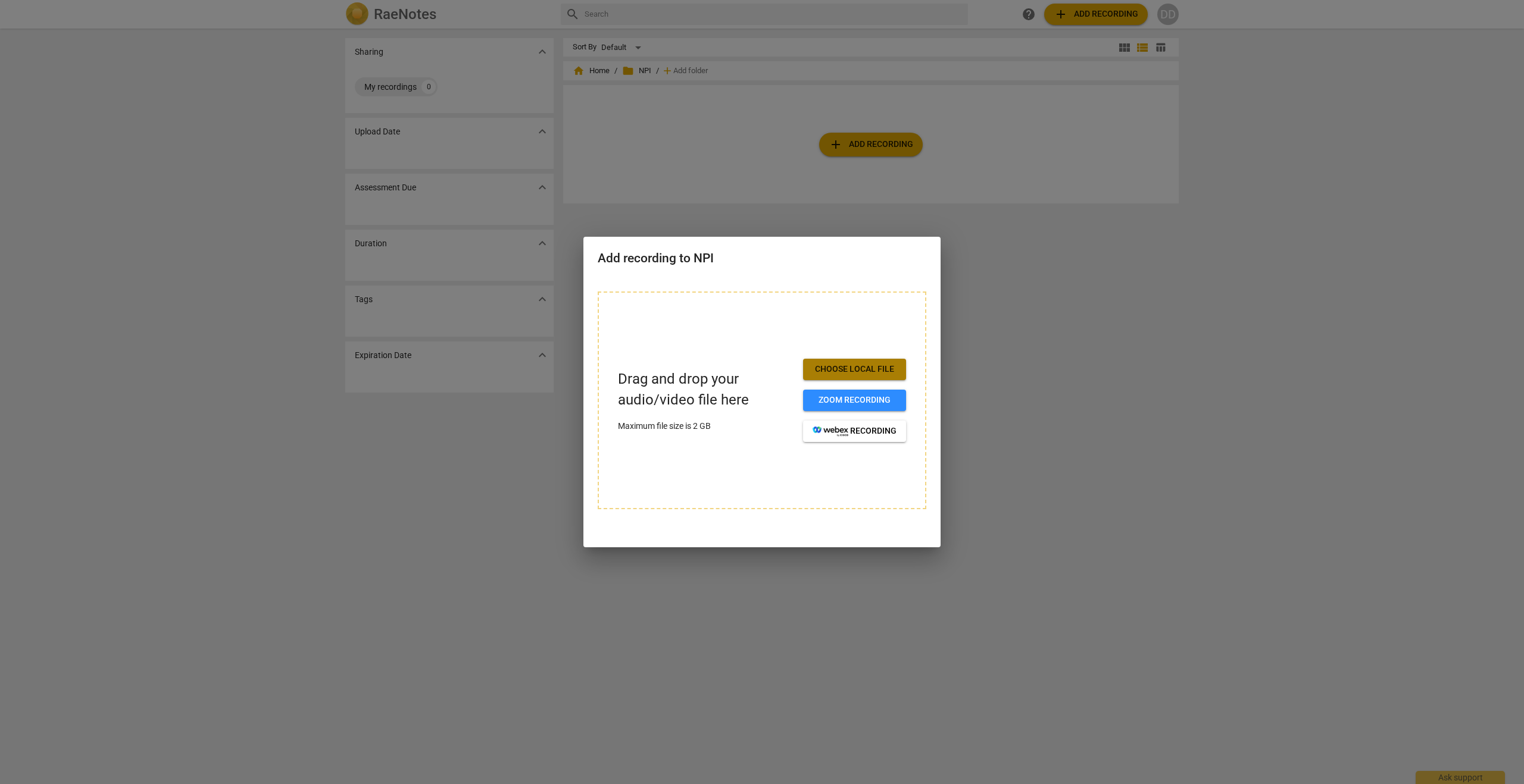
click at [852, 369] on span "Choose local file" at bounding box center [855, 369] width 84 height 12
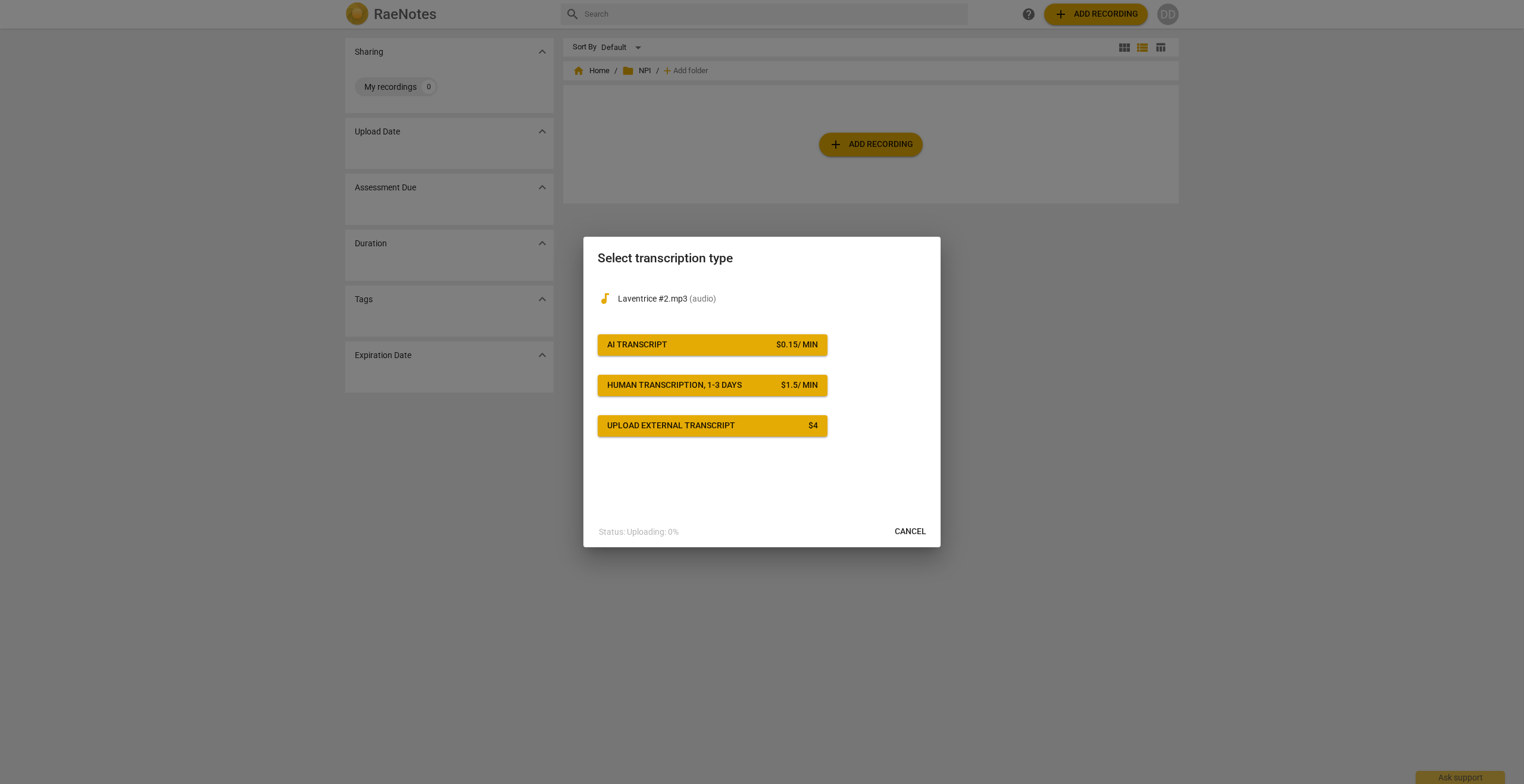
click at [671, 428] on div "Upload external transcript" at bounding box center [671, 426] width 128 height 12
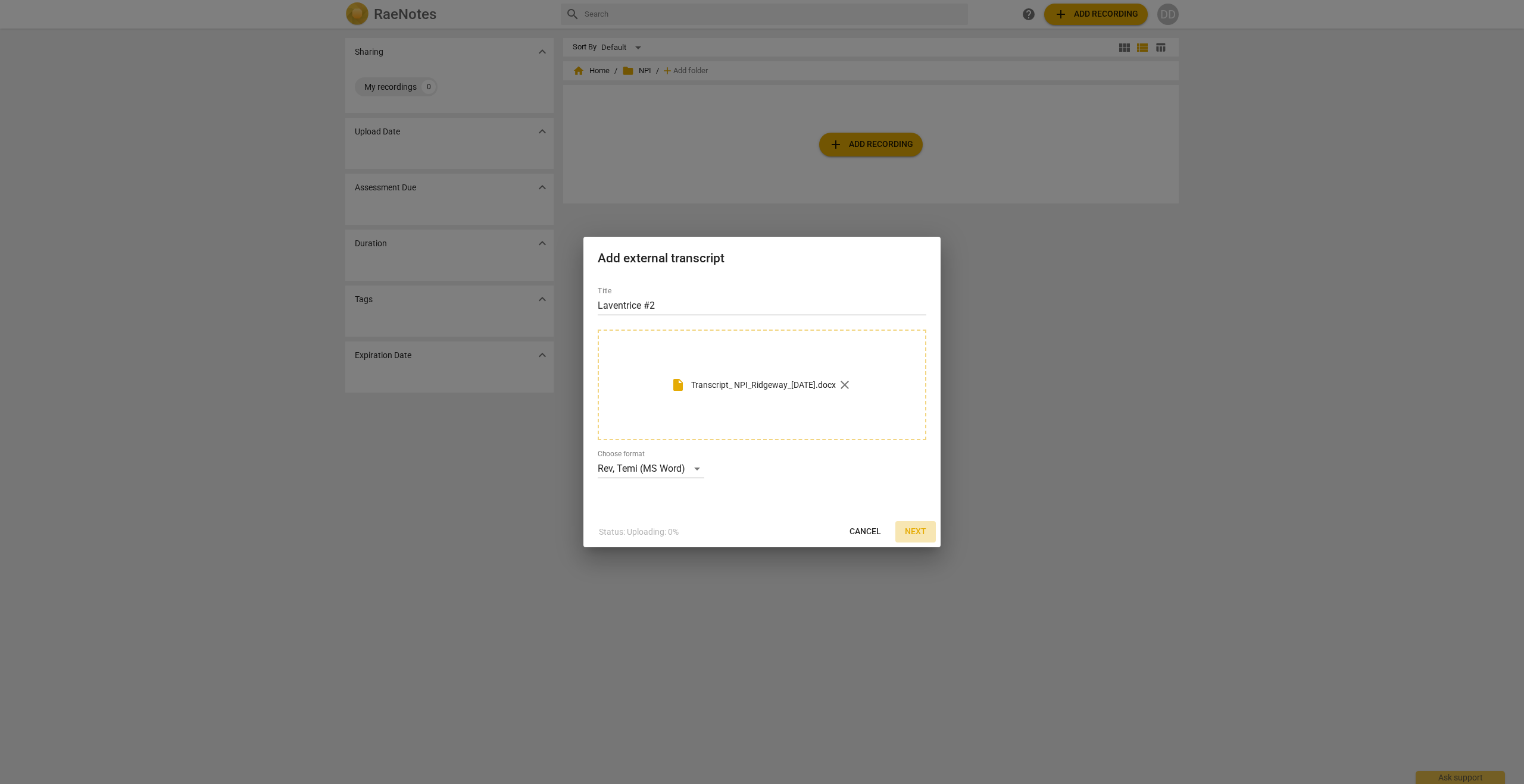
click at [918, 533] on span "Next" at bounding box center [916, 532] width 21 height 12
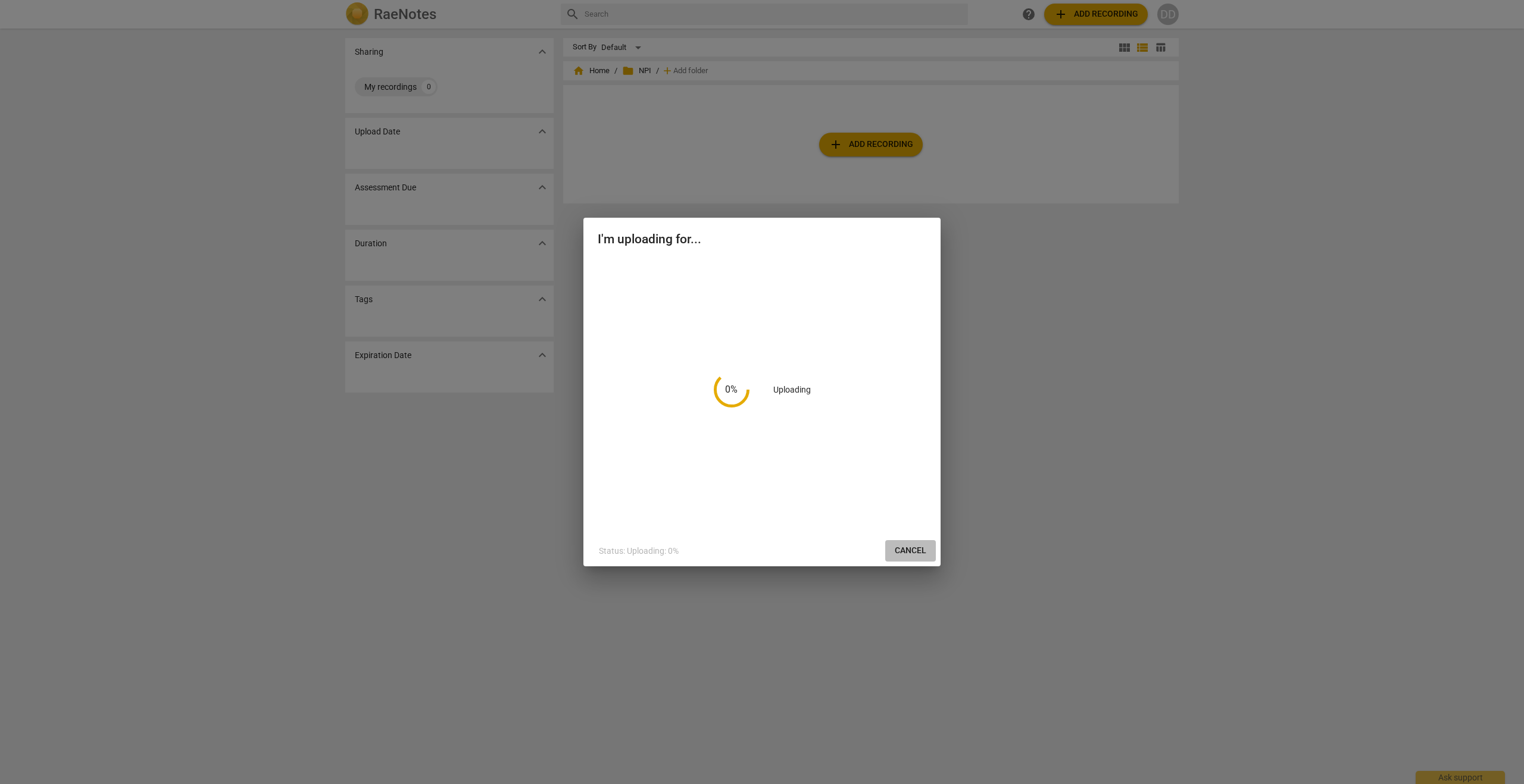
click at [906, 550] on span "Cancel" at bounding box center [910, 551] width 32 height 12
